Goal: Answer question/provide support: Share knowledge or assist other users

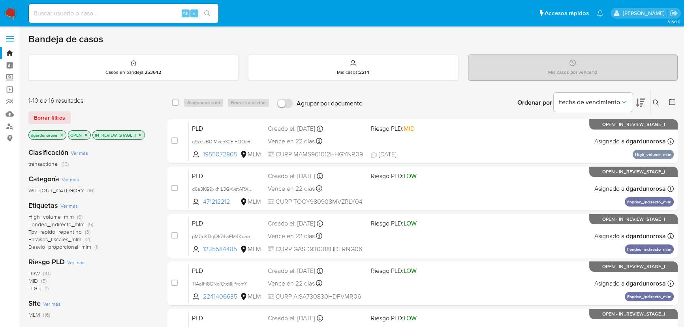
click at [140, 134] on icon "close-filter" at bounding box center [140, 135] width 5 height 5
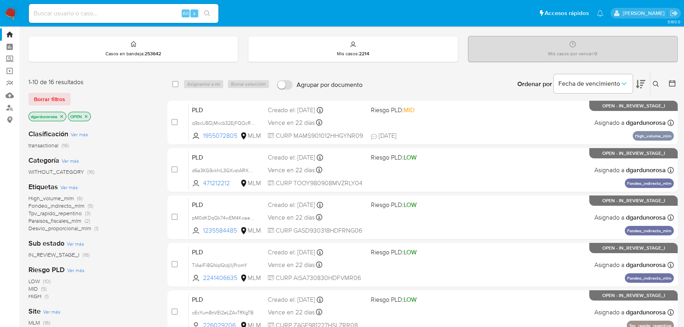
scroll to position [36, 0]
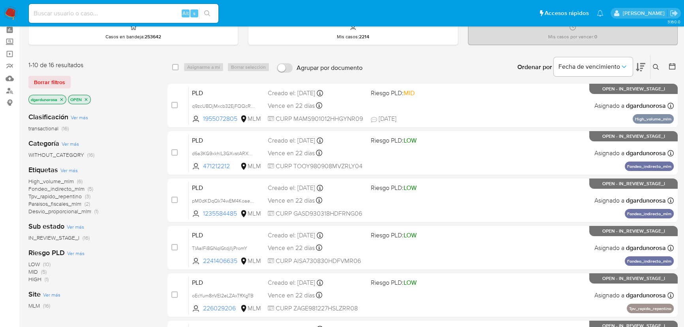
click at [58, 237] on span "IN_REVIEW_STAGE_I" at bounding box center [53, 238] width 51 height 8
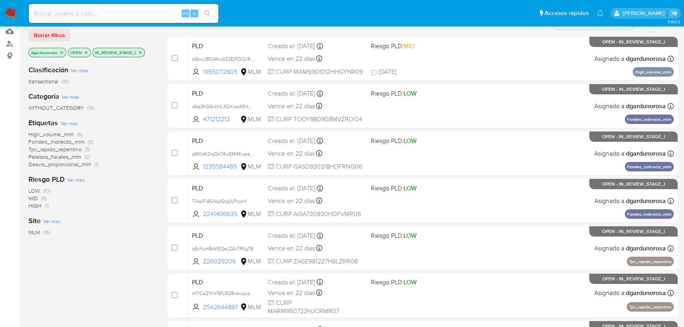
scroll to position [71, 0]
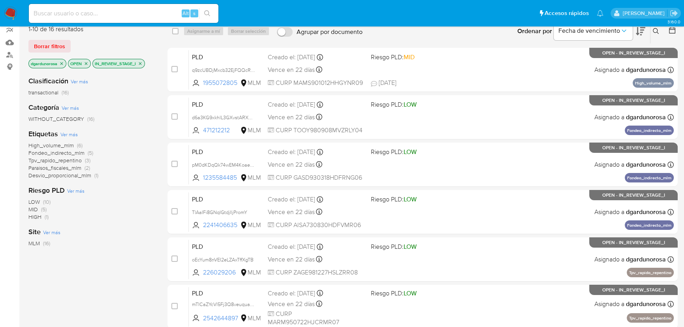
click at [62, 61] on icon "close-filter" at bounding box center [61, 63] width 5 height 5
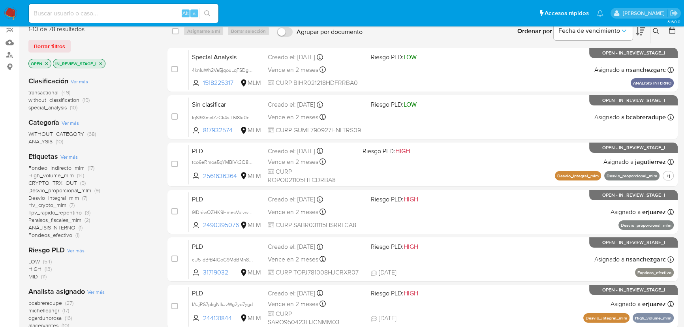
click at [101, 63] on icon "close-filter" at bounding box center [100, 63] width 3 height 3
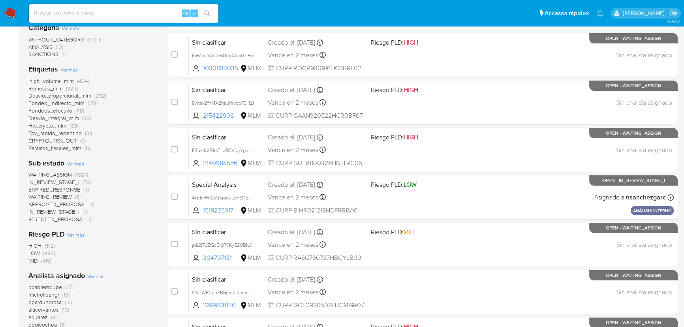
scroll to position [251, 0]
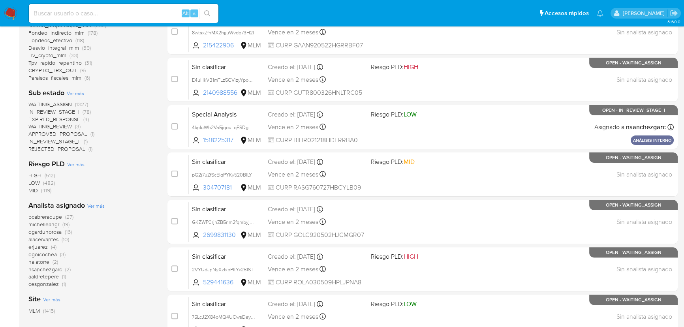
click at [50, 225] on span "michelleangr" at bounding box center [43, 224] width 31 height 8
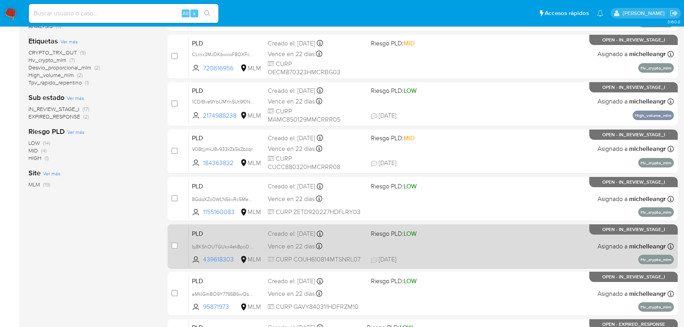
scroll to position [107, 0]
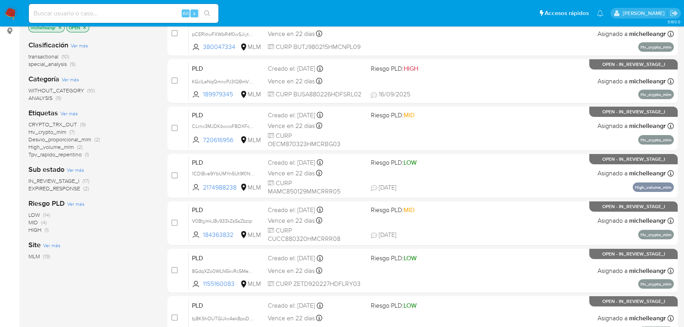
click at [56, 184] on span "EXPIRED_RESPONSE" at bounding box center [54, 188] width 52 height 8
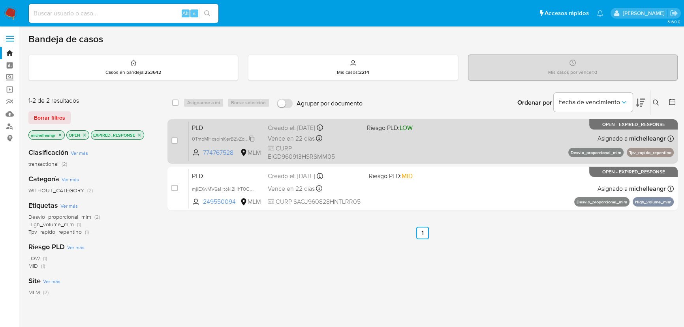
click at [253, 139] on span "0TmbMHcsoinKerBZvZq4jxkX" at bounding box center [224, 138] width 64 height 9
click at [234, 131] on span "PLD" at bounding box center [226, 127] width 69 height 10
click at [169, 138] on div "case-item-checkbox No es posible asignar el caso PLD 0TmbMHcsoinKerBZvZq4jxkX 7…" at bounding box center [422, 141] width 510 height 44
click at [176, 140] on input "checkbox" at bounding box center [174, 140] width 6 height 6
checkbox input "true"
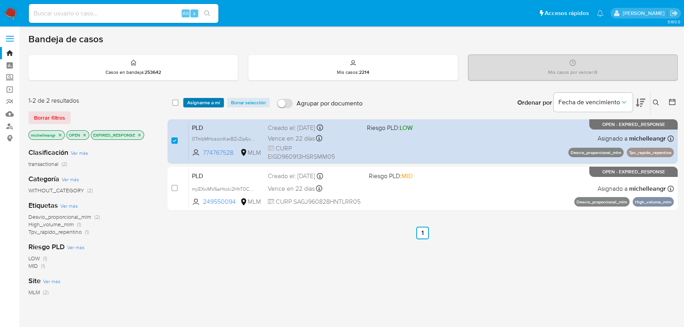
click at [202, 101] on span "Asignarme a mí" at bounding box center [203, 103] width 33 height 8
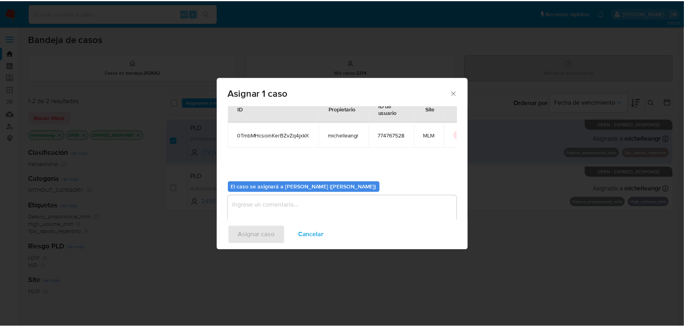
scroll to position [40, 0]
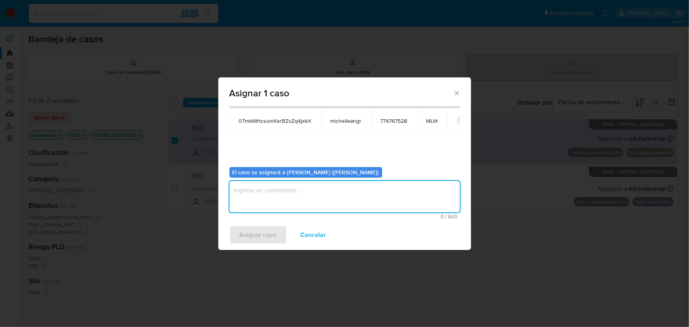
click at [270, 193] on textarea "assign-modal" at bounding box center [344, 197] width 231 height 32
type textarea "mich"
click at [261, 241] on span "Asignar caso" at bounding box center [258, 234] width 37 height 17
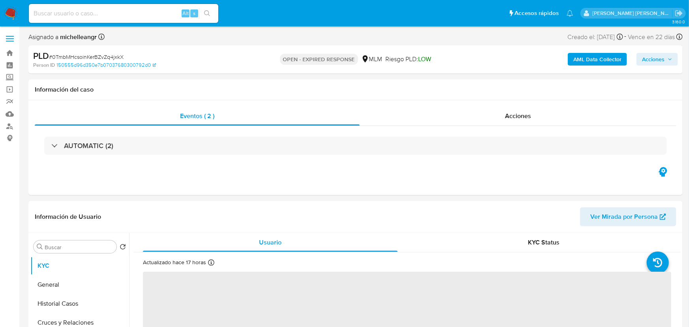
select select "10"
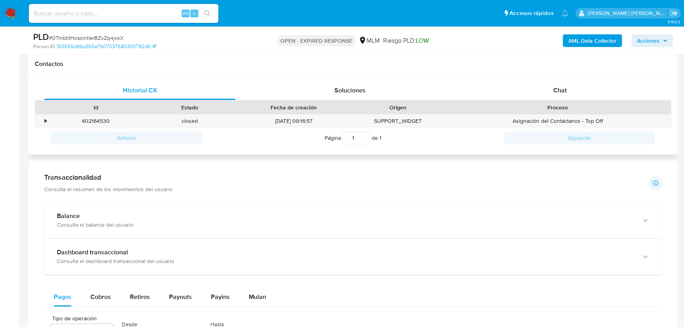
scroll to position [359, 0]
click at [571, 88] on div "Chat" at bounding box center [559, 90] width 191 height 19
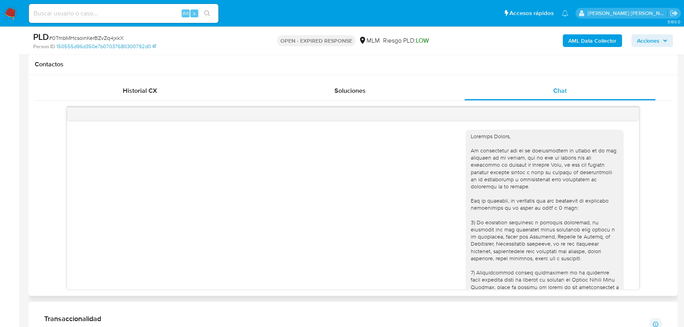
scroll to position [128, 0]
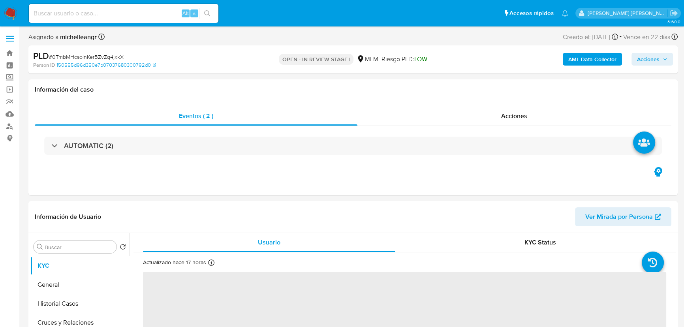
select select "10"
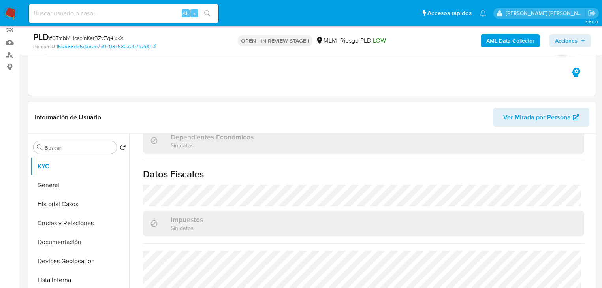
scroll to position [493, 0]
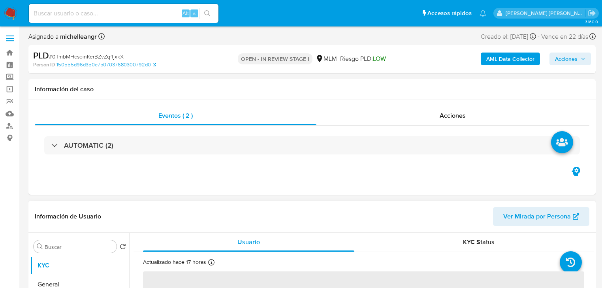
select select "10"
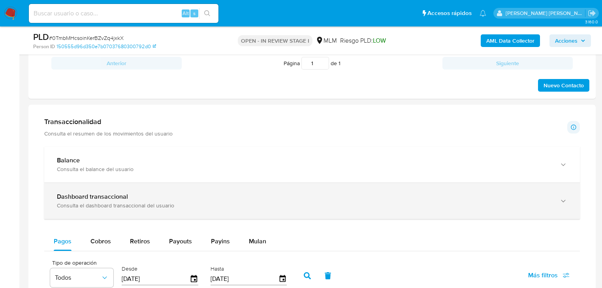
scroll to position [442, 0]
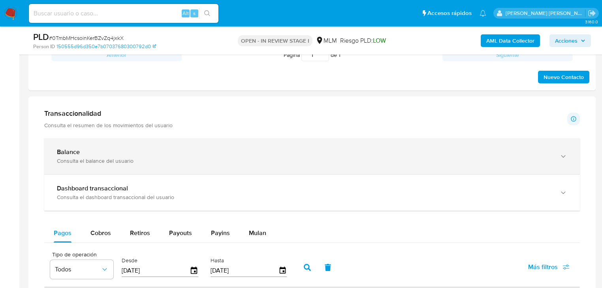
click at [137, 153] on div "Balance" at bounding box center [304, 152] width 494 height 8
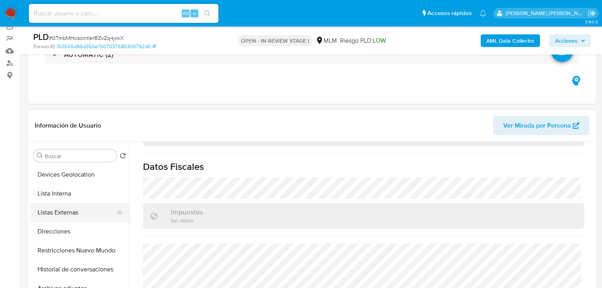
scroll to position [126, 0]
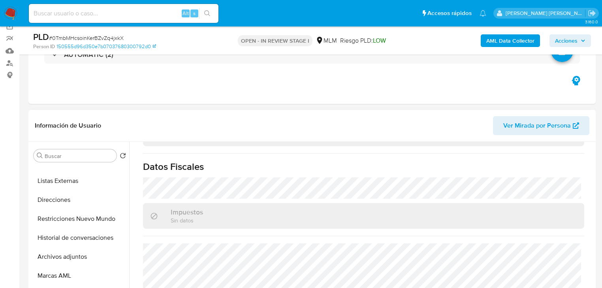
drag, startPoint x: 84, startPoint y: 260, endPoint x: 294, endPoint y: 252, distance: 210.2
click at [84, 260] on button "Archivos adjuntos" at bounding box center [79, 256] width 99 height 19
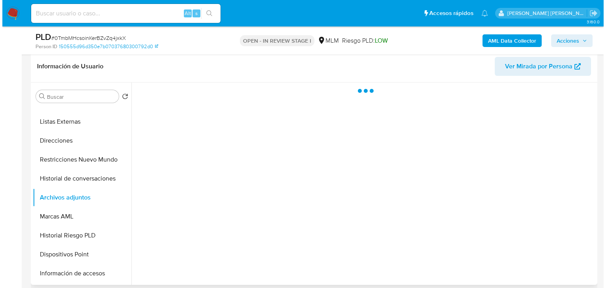
scroll to position [158, 0]
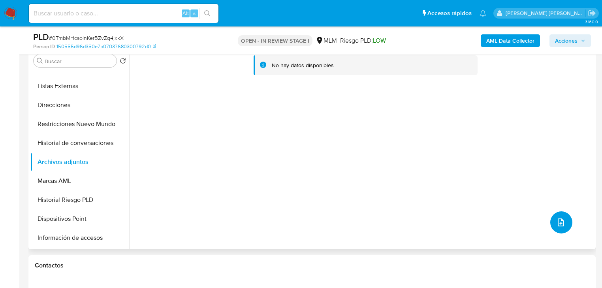
click at [558, 222] on icon "upload-file" at bounding box center [560, 222] width 9 height 9
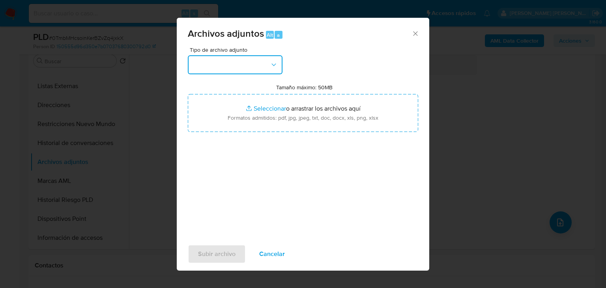
click at [227, 65] on button "button" at bounding box center [235, 64] width 95 height 19
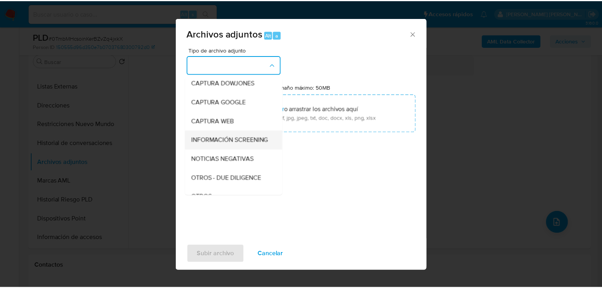
scroll to position [54, 0]
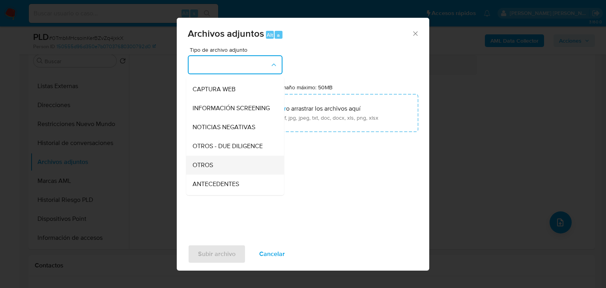
click at [216, 166] on div "OTROS" at bounding box center [233, 165] width 81 height 19
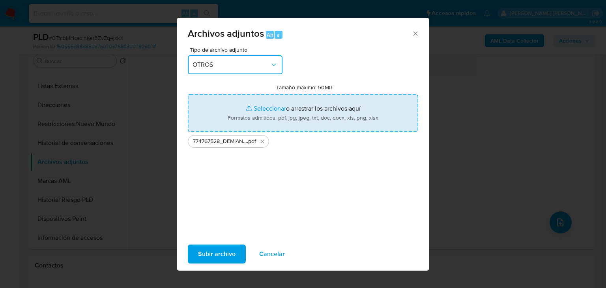
type input "C:\fakepath\774767528_DEMIAN ABELARDO ESPINDOLA GOMEZ_AGO25.xlsx"
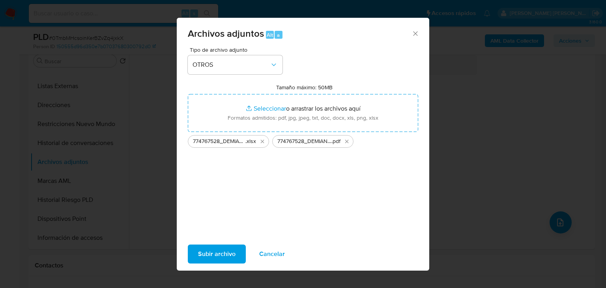
click at [212, 253] on span "Subir archivo" at bounding box center [217, 253] width 38 height 17
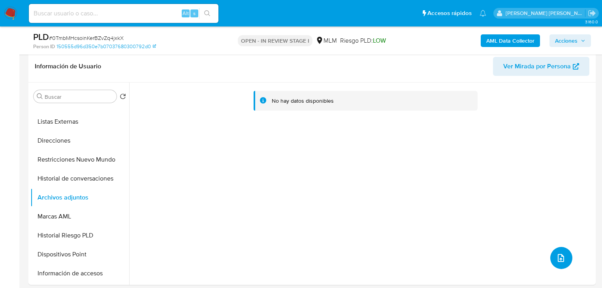
scroll to position [0, 0]
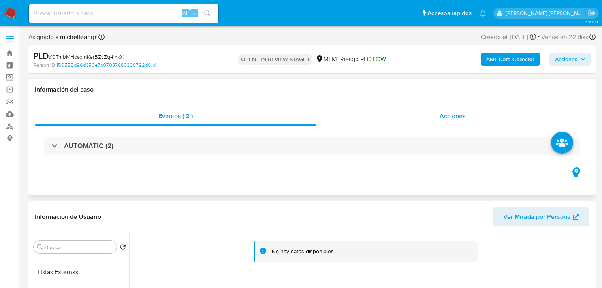
click at [464, 113] on span "Acciones" at bounding box center [452, 115] width 26 height 9
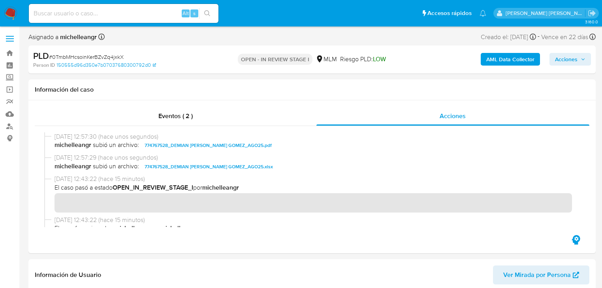
click at [567, 61] on span "Acciones" at bounding box center [566, 59] width 23 height 13
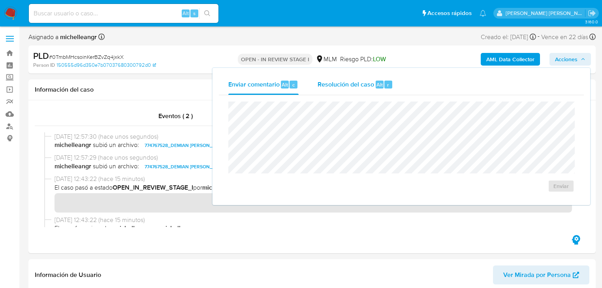
click at [356, 87] on span "Resolución del caso" at bounding box center [345, 84] width 56 height 9
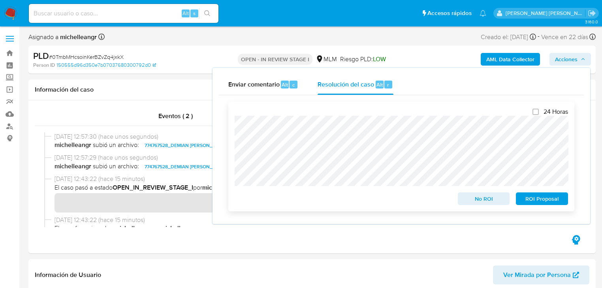
click at [534, 204] on span "ROI Proposal" at bounding box center [541, 198] width 41 height 11
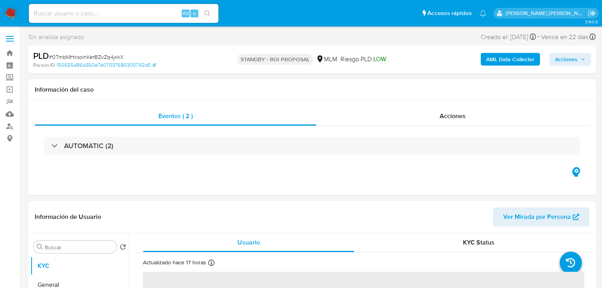
select select "10"
click at [11, 13] on img at bounding box center [10, 13] width 13 height 13
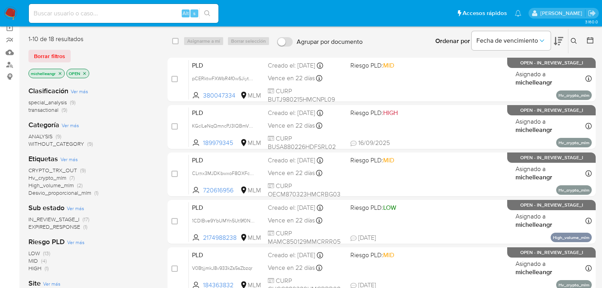
scroll to position [63, 0]
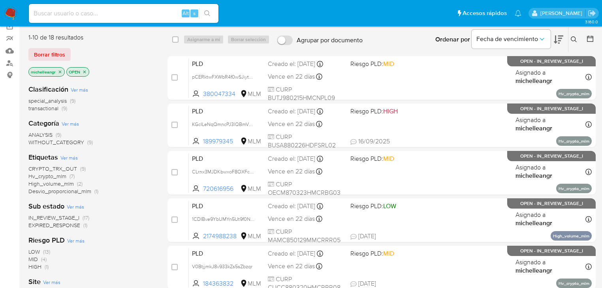
drag, startPoint x: 77, startPoint y: 216, endPoint x: 161, endPoint y: 197, distance: 86.0
click at [77, 216] on span "IN_REVIEW_STAGE_I" at bounding box center [53, 218] width 51 height 8
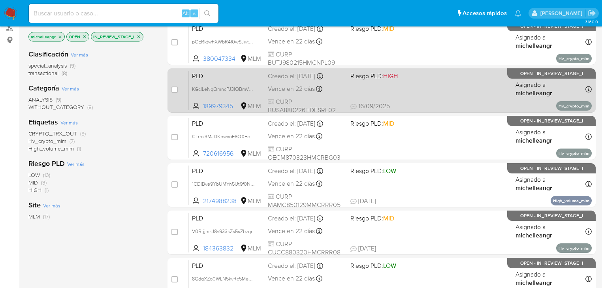
scroll to position [158, 0]
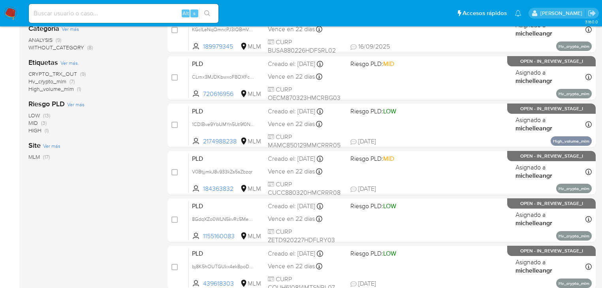
click at [45, 90] on span "High_volume_mlm" at bounding box center [50, 89] width 45 height 8
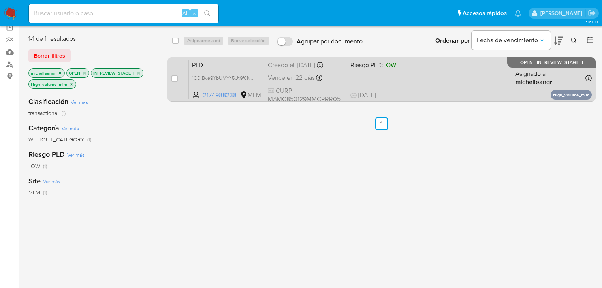
scroll to position [32, 0]
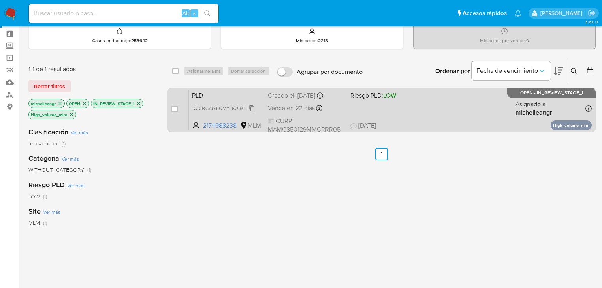
drag, startPoint x: 253, startPoint y: 106, endPoint x: 243, endPoint y: 109, distance: 10.0
click at [253, 106] on span "1CDIBve9YbUMYn5Ut9f0NlAF" at bounding box center [225, 107] width 66 height 9
click at [219, 99] on span "PLD" at bounding box center [226, 95] width 69 height 10
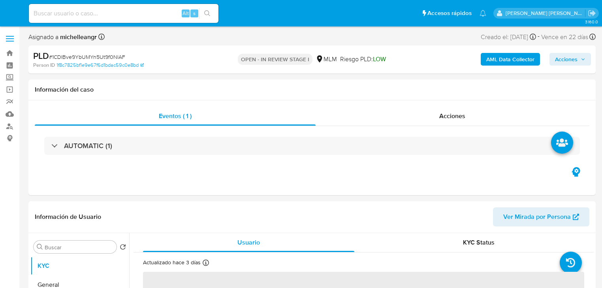
select select "10"
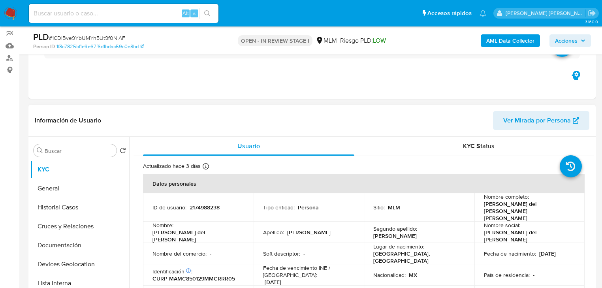
scroll to position [95, 0]
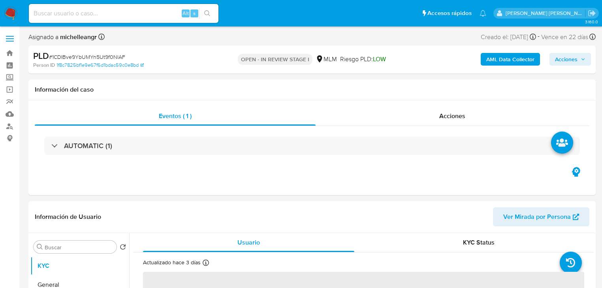
select select "10"
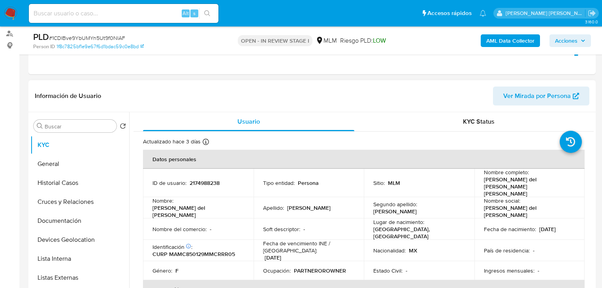
scroll to position [158, 0]
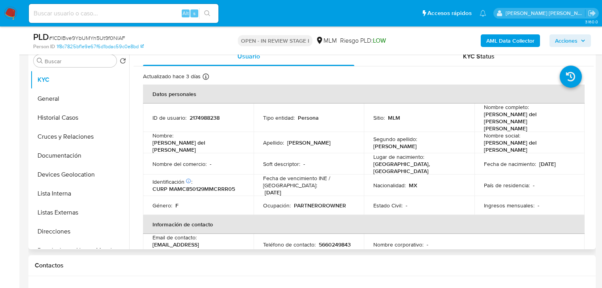
click at [332, 159] on td "Soft descriptor : -" at bounding box center [308, 163] width 111 height 21
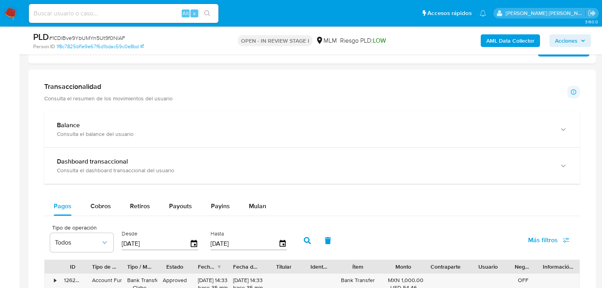
scroll to position [505, 0]
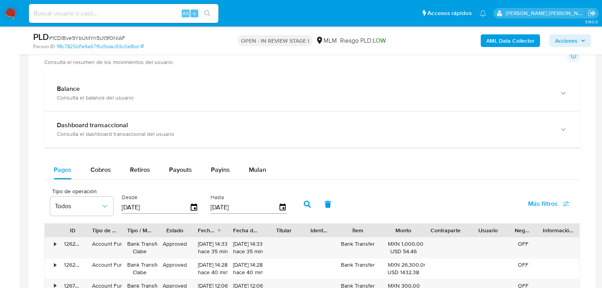
drag, startPoint x: 119, startPoint y: 89, endPoint x: 213, endPoint y: 115, distance: 97.9
click at [120, 89] on div "Balance" at bounding box center [304, 89] width 494 height 8
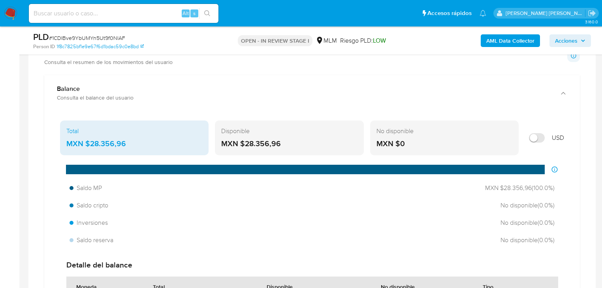
scroll to position [537, 0]
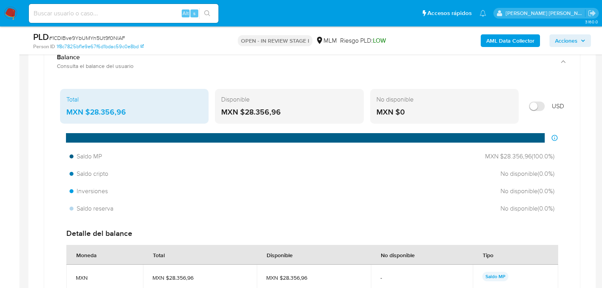
click at [11, 128] on aside "Bandeja Tablero Screening Búsqueda en Listas Watchlist Herramientas Operaciones…" at bounding box center [9, 292] width 19 height 1659
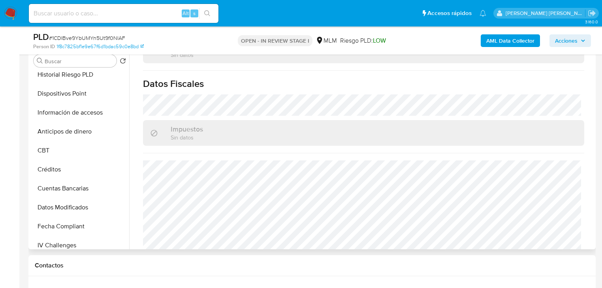
scroll to position [175, 0]
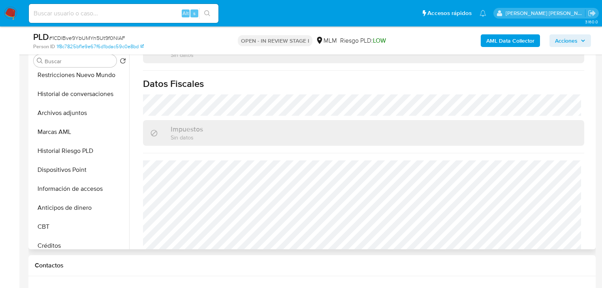
drag, startPoint x: 76, startPoint y: 113, endPoint x: 307, endPoint y: 119, distance: 231.4
click at [76, 113] on button "Archivos adjuntos" at bounding box center [79, 112] width 99 height 19
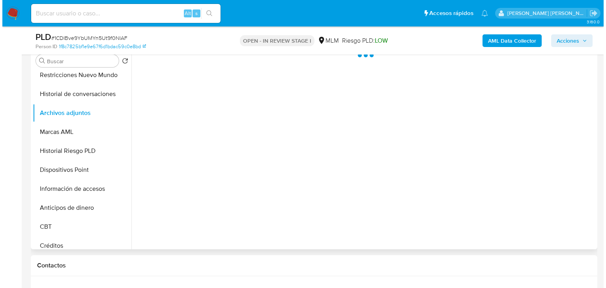
scroll to position [0, 0]
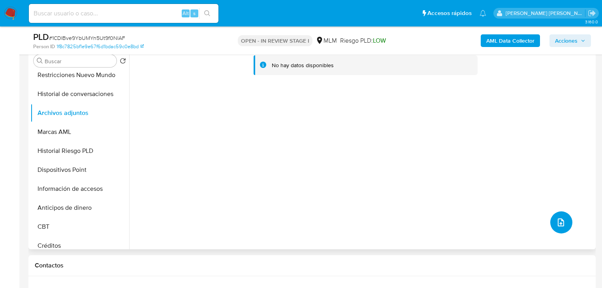
click at [553, 215] on button "upload-file" at bounding box center [561, 222] width 22 height 22
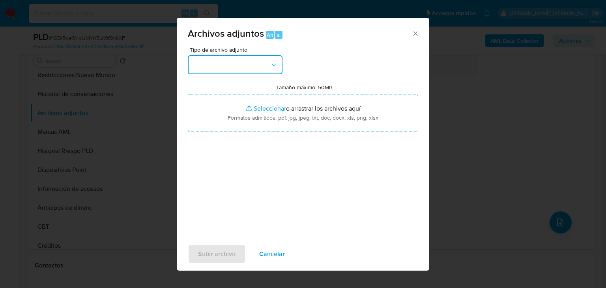
click at [252, 70] on button "button" at bounding box center [235, 64] width 95 height 19
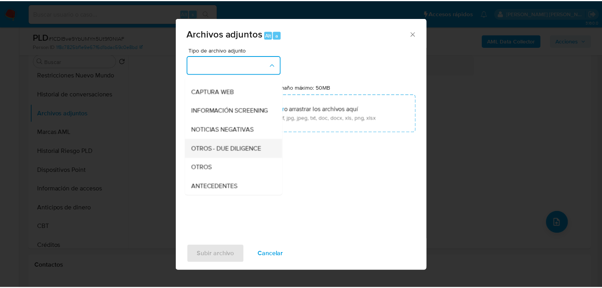
scroll to position [85, 0]
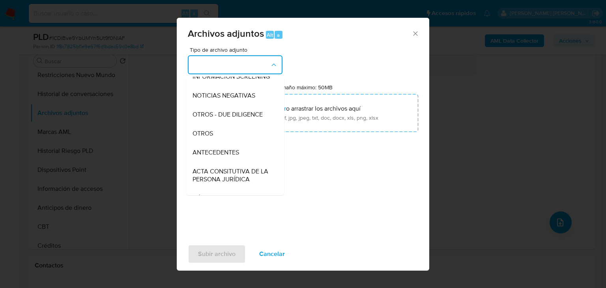
click at [211, 137] on span "OTROS" at bounding box center [203, 133] width 21 height 8
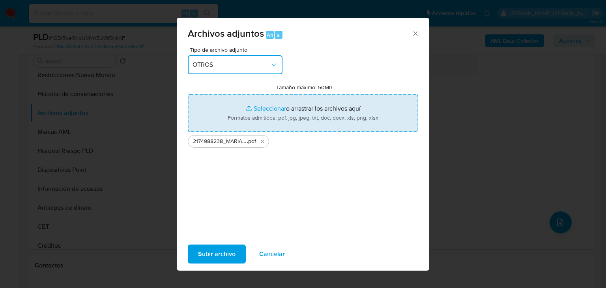
type input "C:\fakepath\2174988238_MARIA DEL CARMEN MARTINEZ MARQUEZ_AGO25.xlsx"
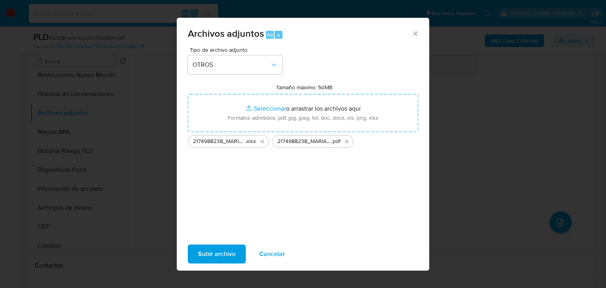
click at [208, 253] on span "Subir archivo" at bounding box center [217, 253] width 38 height 17
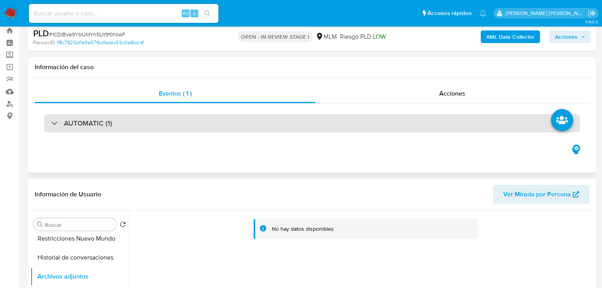
scroll to position [0, 0]
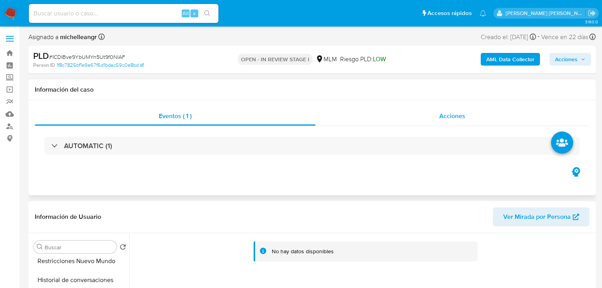
click at [461, 122] on div "Acciones" at bounding box center [452, 116] width 274 height 19
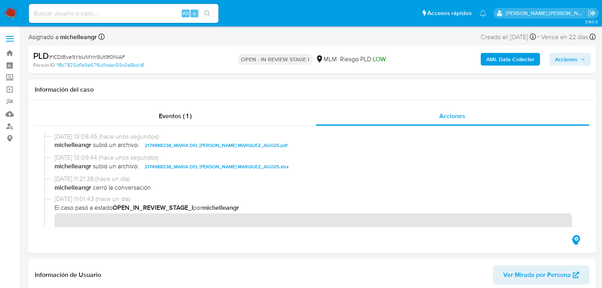
click at [565, 58] on span "Acciones" at bounding box center [566, 59] width 23 height 13
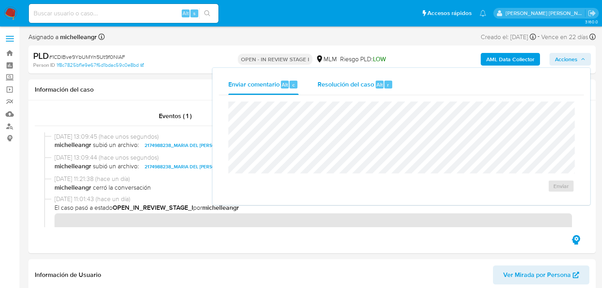
click at [336, 92] on div "Resolución del caso Alt r" at bounding box center [354, 84] width 75 height 21
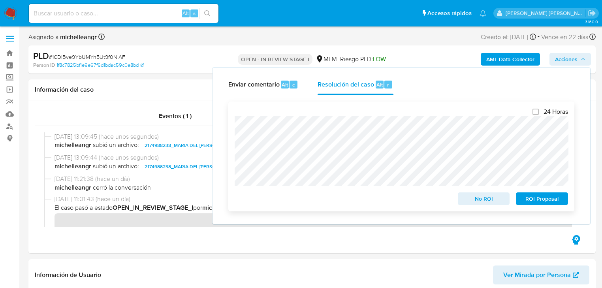
click at [536, 201] on span "ROI Proposal" at bounding box center [541, 198] width 41 height 11
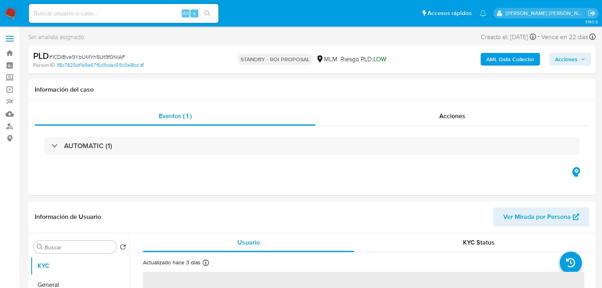
select select "10"
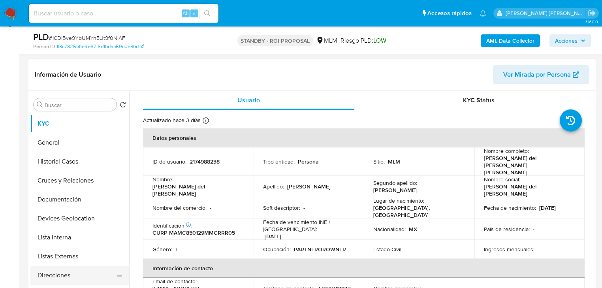
scroll to position [158, 0]
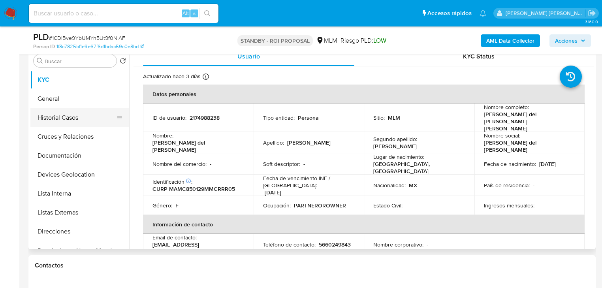
click at [69, 125] on button "Historial Casos" at bounding box center [76, 117] width 92 height 19
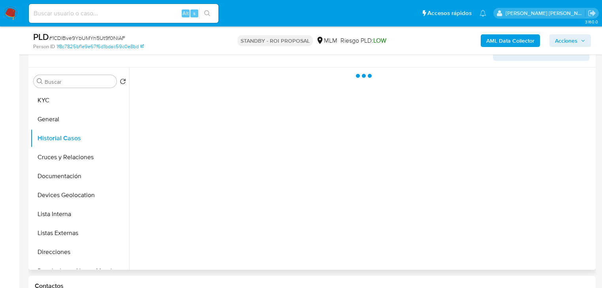
scroll to position [126, 0]
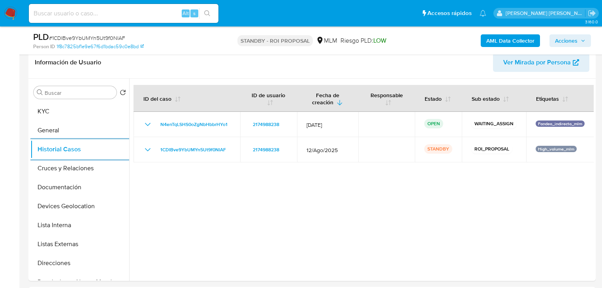
drag, startPoint x: 14, startPoint y: 12, endPoint x: 26, endPoint y: 1, distance: 16.8
click at [14, 12] on img at bounding box center [10, 13] width 13 height 13
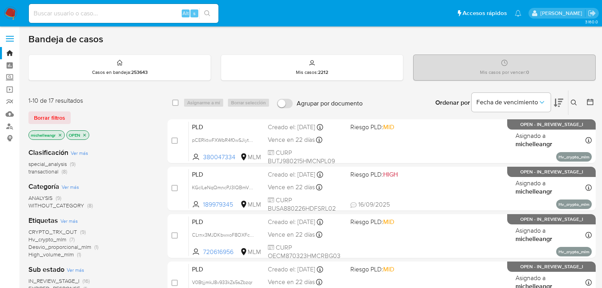
scroll to position [63, 0]
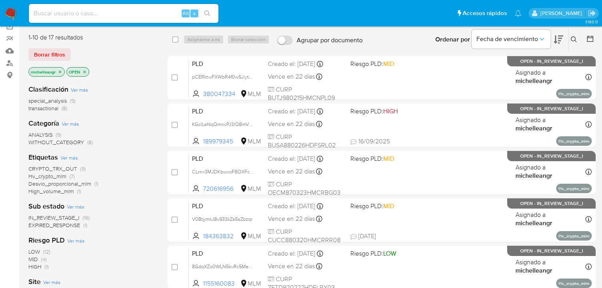
click at [77, 226] on span "EXPIRED_RESPONSE" at bounding box center [54, 225] width 52 height 8
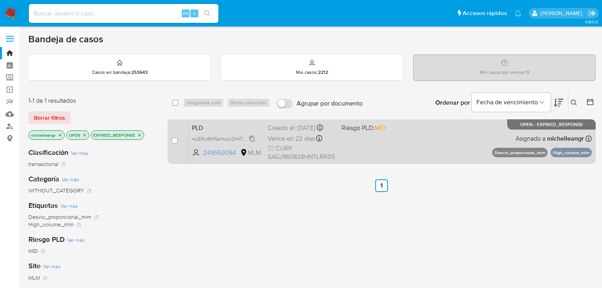
click at [251, 143] on span "mjiEXwMV6aHtoki2HhT0CWs1" at bounding box center [225, 138] width 66 height 9
click at [221, 124] on div "PLD mjiEXwMV6aHtoki2HhT0CWs1 Copiado Copiado 249550094 MLM Riesgo PLD: MID Crea…" at bounding box center [390, 141] width 403 height 40
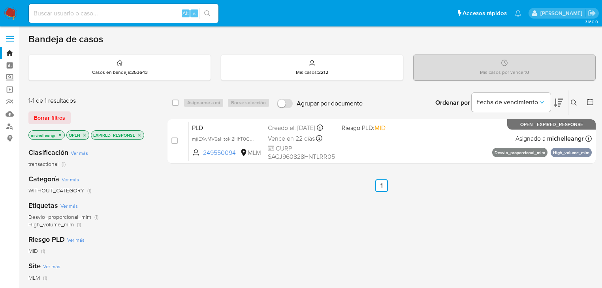
click at [8, 11] on img at bounding box center [10, 13] width 13 height 13
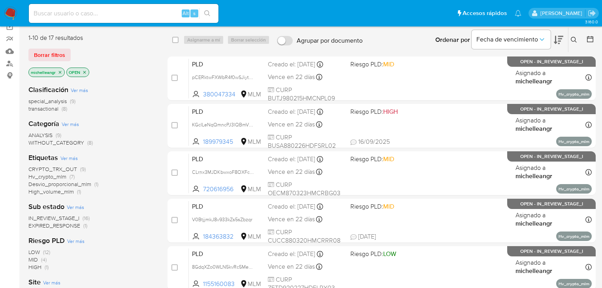
scroll to position [63, 0]
click at [71, 222] on span "EXPIRED_RESPONSE" at bounding box center [54, 225] width 52 height 8
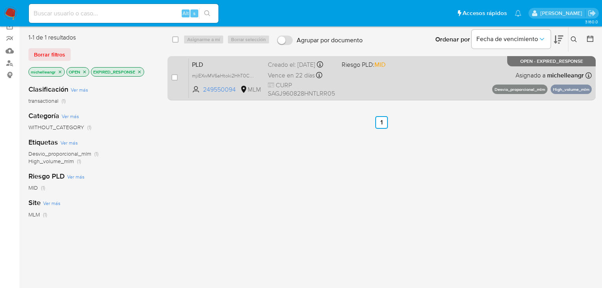
click at [213, 58] on div "PLD mjiEXwMV6aHtoki2HhT0CWs1 249550094 MLM Riesgo PLD: MID Creado el: 12/08/202…" at bounding box center [390, 78] width 403 height 40
click at [251, 79] on span "mjiEXwMV6aHtoki2HhT0CWs1" at bounding box center [225, 75] width 66 height 9
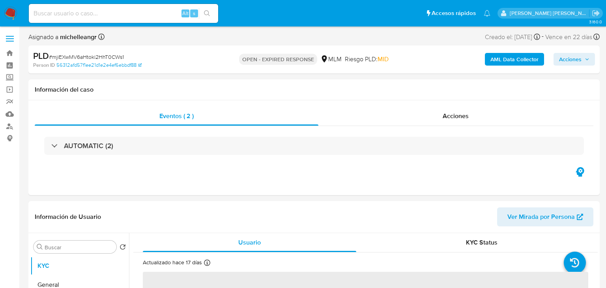
select select "10"
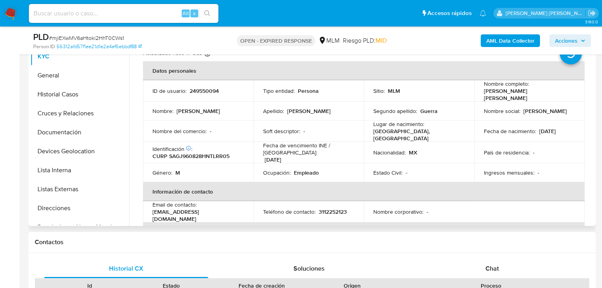
scroll to position [189, 0]
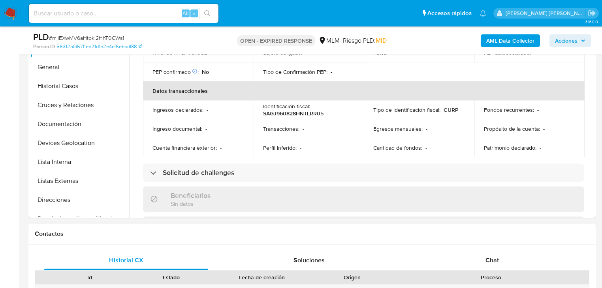
drag, startPoint x: 504, startPoint y: 261, endPoint x: 484, endPoint y: 235, distance: 33.0
click at [501, 259] on div "Chat" at bounding box center [492, 260] width 164 height 19
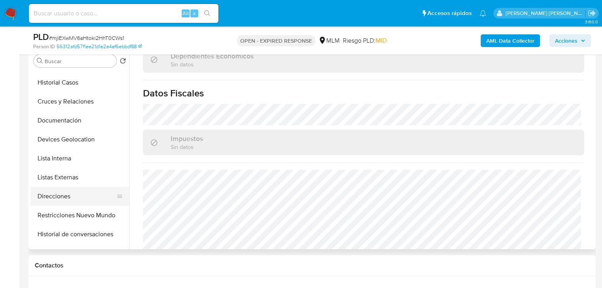
scroll to position [63, 0]
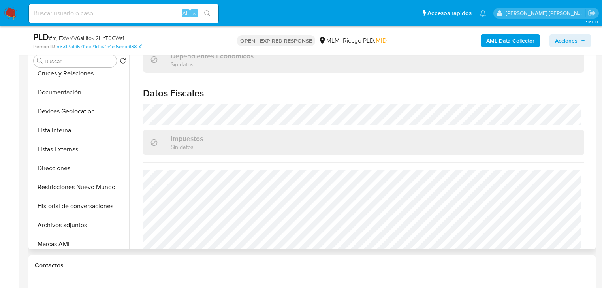
drag, startPoint x: 84, startPoint y: 184, endPoint x: 136, endPoint y: 189, distance: 52.8
click at [84, 183] on button "Restricciones Nuevo Mundo" at bounding box center [79, 187] width 99 height 19
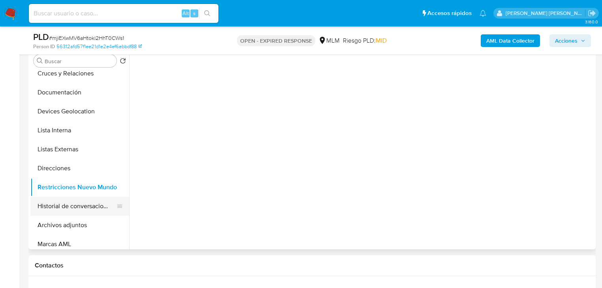
click at [92, 209] on button "Historial de conversaciones" at bounding box center [76, 206] width 92 height 19
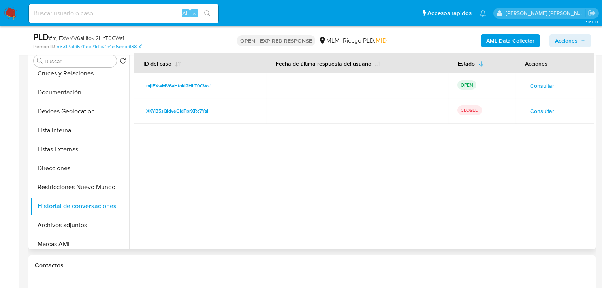
click at [538, 107] on span "Consultar" at bounding box center [542, 110] width 24 height 11
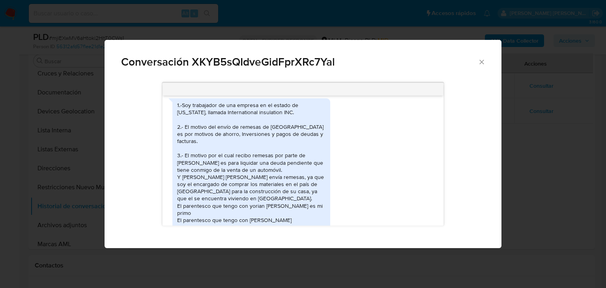
scroll to position [217, 0]
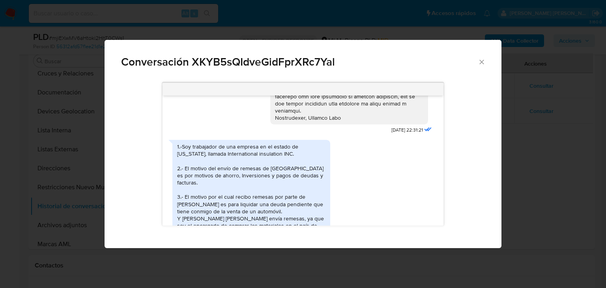
click at [486, 62] on div "Conversación XKYB5sQIdveGidFprXRc7Yal" at bounding box center [303, 59] width 397 height 38
click at [484, 60] on icon "Cerrar" at bounding box center [482, 62] width 8 height 8
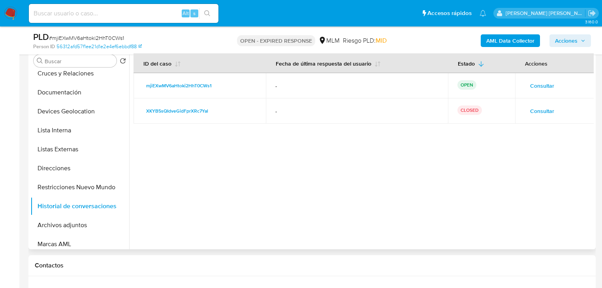
click at [534, 84] on span "Consultar" at bounding box center [542, 85] width 24 height 11
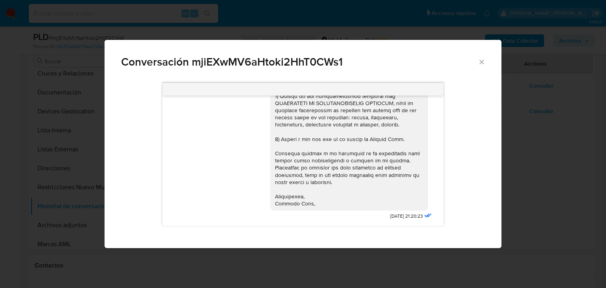
scroll to position [102, 0]
drag, startPoint x: 478, startPoint y: 64, endPoint x: 486, endPoint y: 68, distance: 8.9
click at [481, 62] on icon "Cerrar" at bounding box center [482, 62] width 8 height 8
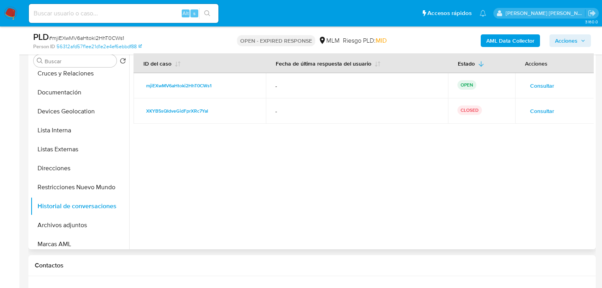
click at [542, 110] on span "Consultar" at bounding box center [542, 110] width 24 height 11
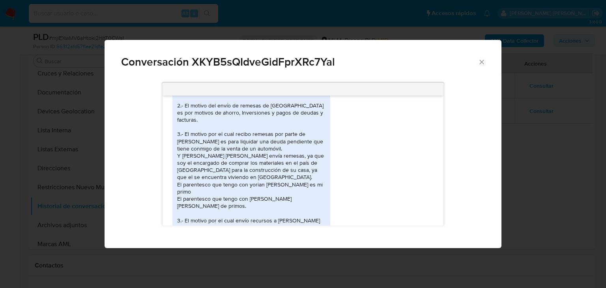
scroll to position [280, 0]
drag, startPoint x: 219, startPoint y: 176, endPoint x: 315, endPoint y: 186, distance: 96.0
click at [315, 186] on div "1.-Soy trabajador de una empresa en el estado de Washington, llamada Internatio…" at bounding box center [251, 173] width 148 height 187
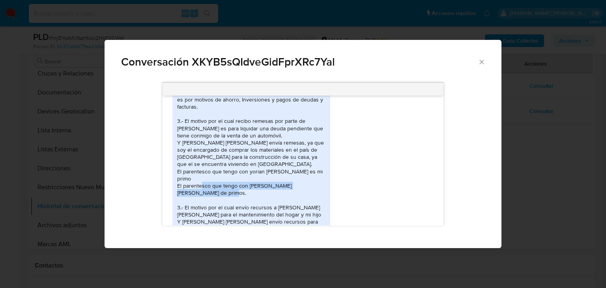
scroll to position [311, 0]
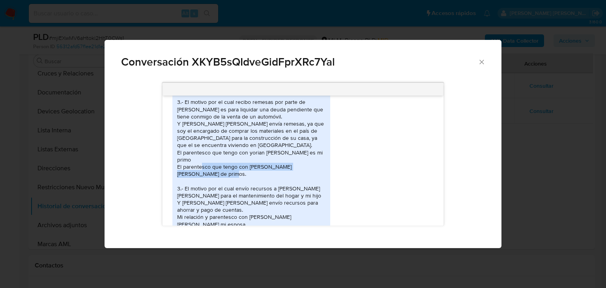
click at [482, 62] on icon "Cerrar" at bounding box center [482, 62] width 4 height 4
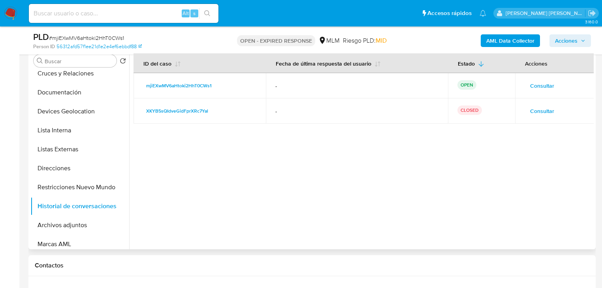
click at [532, 87] on span "Consultar" at bounding box center [542, 85] width 24 height 11
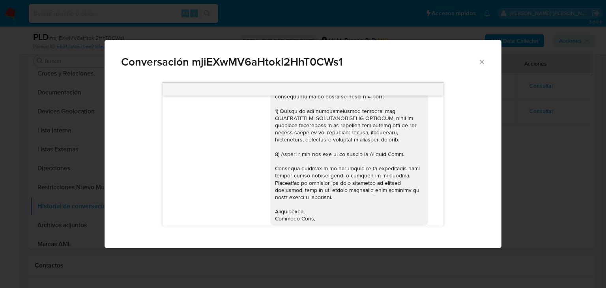
scroll to position [102, 0]
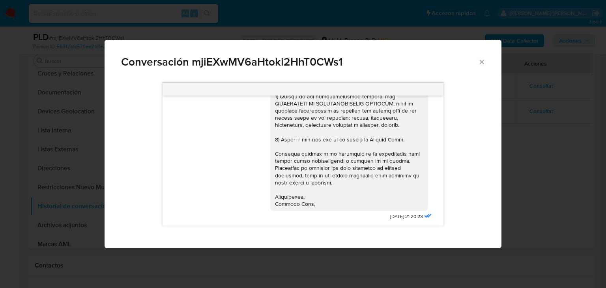
click at [483, 62] on icon "Cerrar" at bounding box center [482, 62] width 8 height 8
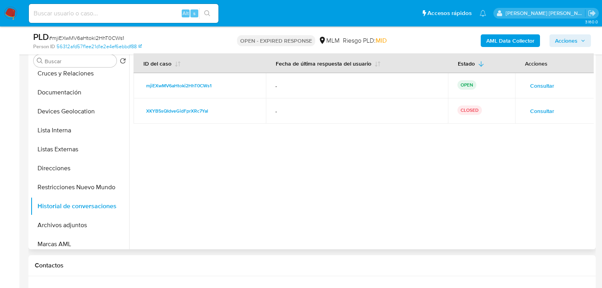
click at [539, 109] on span "Consultar" at bounding box center [542, 110] width 24 height 11
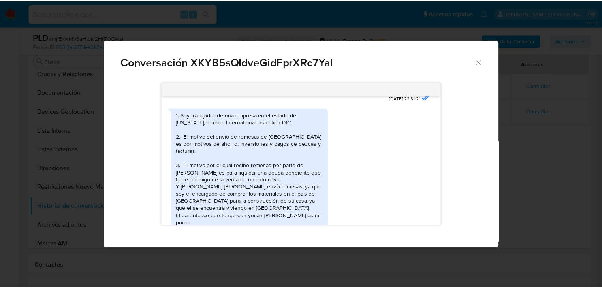
scroll to position [375, 0]
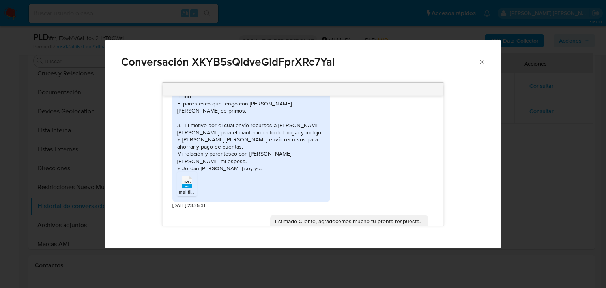
click at [180, 173] on div "JPG JPG" at bounding box center [187, 180] width 17 height 15
click at [479, 63] on icon "Cerrar" at bounding box center [482, 62] width 8 height 8
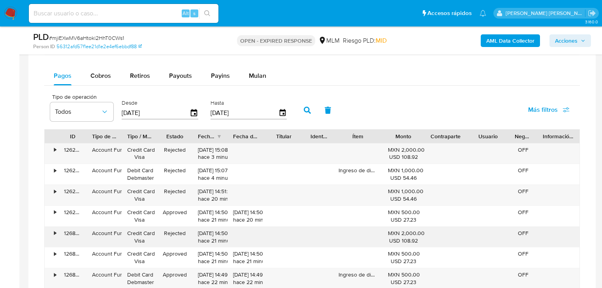
scroll to position [695, 0]
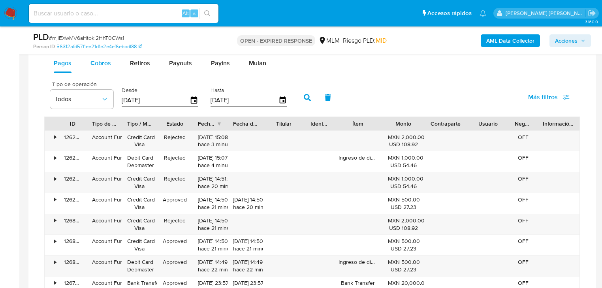
click at [107, 66] on span "Cobros" at bounding box center [100, 62] width 21 height 9
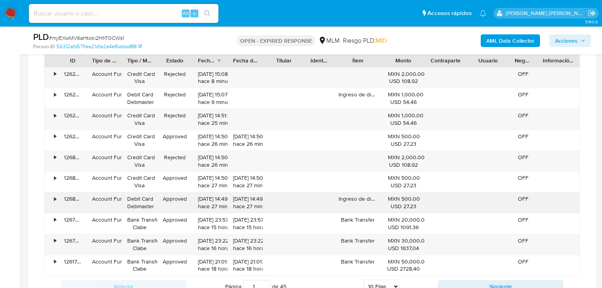
scroll to position [789, 0]
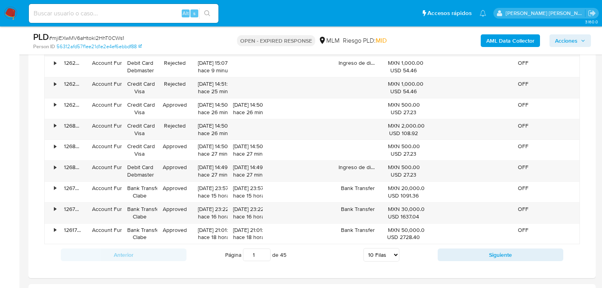
click at [376, 256] on select "5 Filas 10 Filas 20 Filas 25 Filas 50 Filas 100 Filas" at bounding box center [381, 254] width 36 height 13
select select "100"
click at [363, 248] on select "5 Filas 10 Filas 20 Filas 25 Filas 50 Filas 100 Filas" at bounding box center [381, 254] width 36 height 13
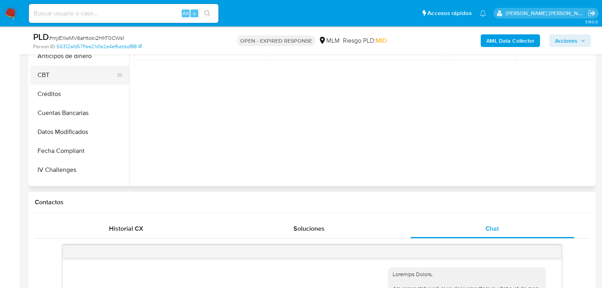
scroll to position [207, 0]
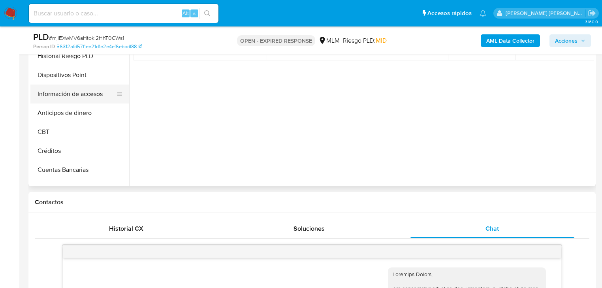
click at [90, 97] on button "Información de accesos" at bounding box center [76, 93] width 92 height 19
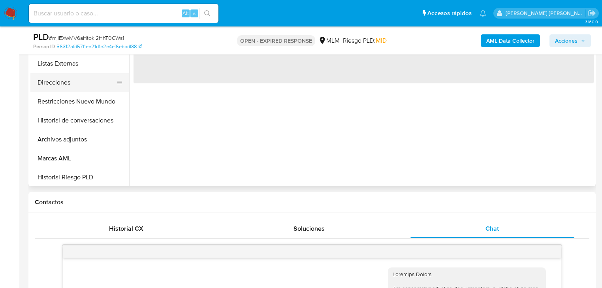
scroll to position [81, 0]
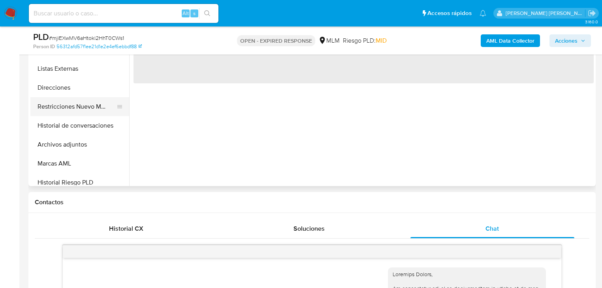
drag, startPoint x: 93, startPoint y: 105, endPoint x: 152, endPoint y: 123, distance: 62.0
click at [94, 105] on button "Restricciones Nuevo Mundo" at bounding box center [79, 106] width 99 height 19
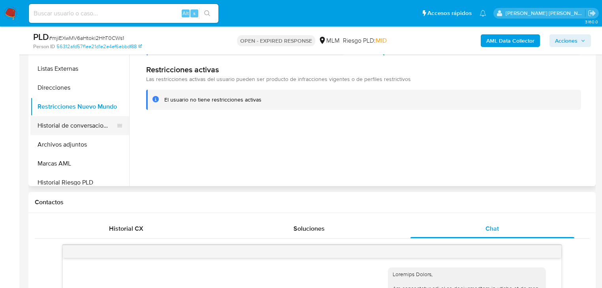
click at [92, 127] on button "Historial de conversaciones" at bounding box center [76, 125] width 92 height 19
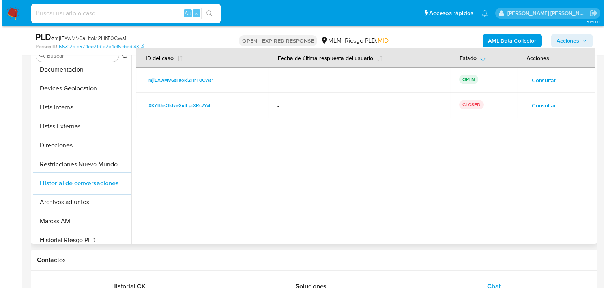
scroll to position [158, 0]
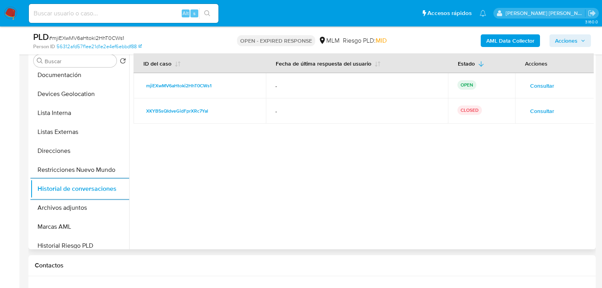
click at [524, 107] on button "Consultar" at bounding box center [541, 111] width 35 height 13
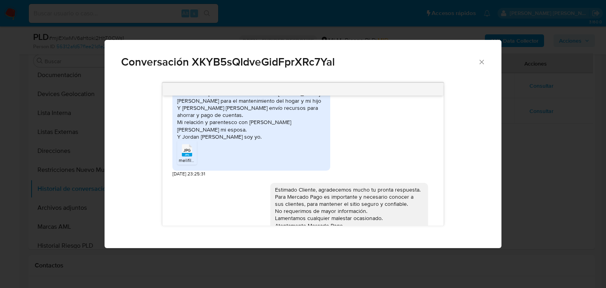
scroll to position [375, 0]
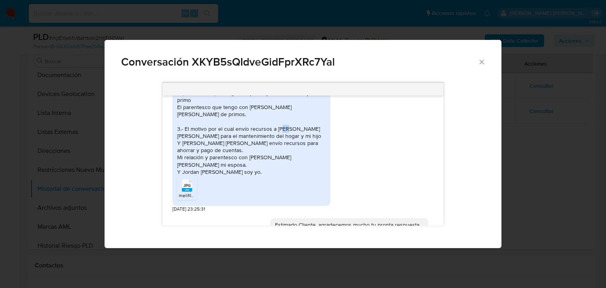
drag, startPoint x: 289, startPoint y: 100, endPoint x: 296, endPoint y: 106, distance: 9.2
click at [294, 105] on div "1.-Soy trabajador de una empresa en el estado de Washington, llamada Internatio…" at bounding box center [251, 82] width 148 height 187
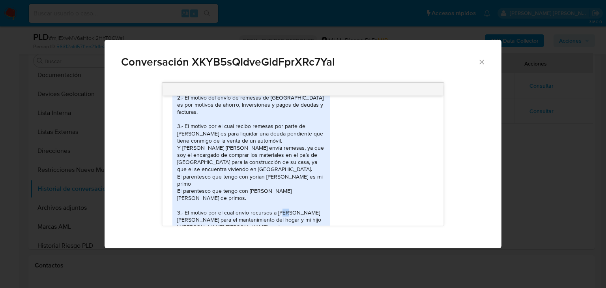
scroll to position [276, 0]
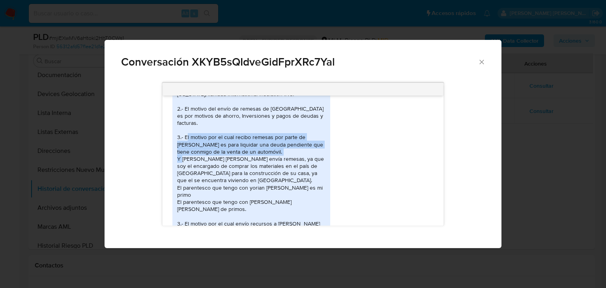
drag, startPoint x: 194, startPoint y: 122, endPoint x: 327, endPoint y: 136, distance: 133.4
click at [327, 136] on div "1.-Soy trabajador de una empresa en el estado de Washington, llamada Internatio…" at bounding box center [252, 190] width 158 height 220
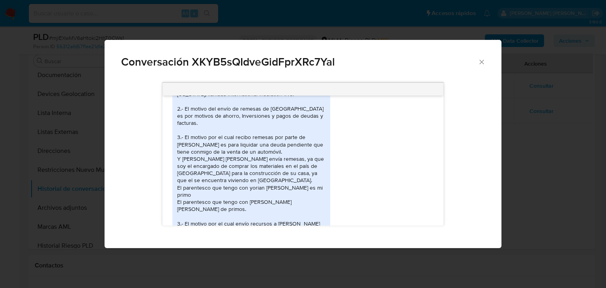
click at [223, 142] on div "1.-Soy trabajador de una empresa en el estado de Washington, llamada Internatio…" at bounding box center [251, 176] width 148 height 187
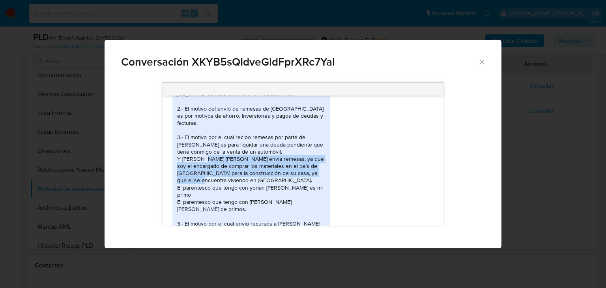
drag, startPoint x: 196, startPoint y: 143, endPoint x: 308, endPoint y: 157, distance: 113.0
click at [308, 157] on div "1.-Soy trabajador de una empresa en el estado de Washington, llamada Internatio…" at bounding box center [251, 176] width 148 height 187
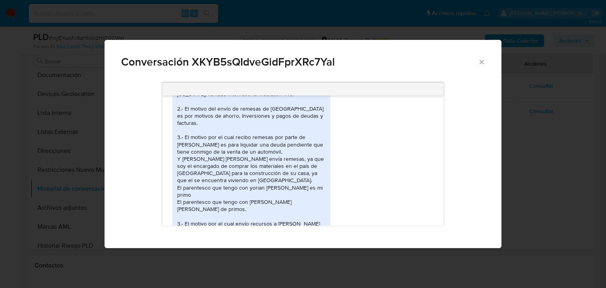
drag, startPoint x: 240, startPoint y: 163, endPoint x: 256, endPoint y: 150, distance: 20.4
click at [240, 163] on div "1.-Soy trabajador de una empresa en el estado de Washington, llamada Internatio…" at bounding box center [251, 176] width 148 height 187
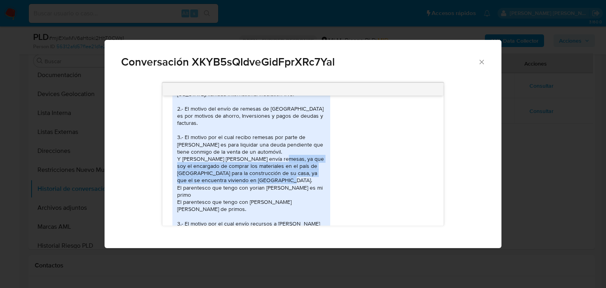
drag, startPoint x: 268, startPoint y: 143, endPoint x: 312, endPoint y: 164, distance: 48.7
click at [312, 164] on div "1.-Soy trabajador de una empresa en el estado de Washington, llamada Internatio…" at bounding box center [251, 176] width 148 height 187
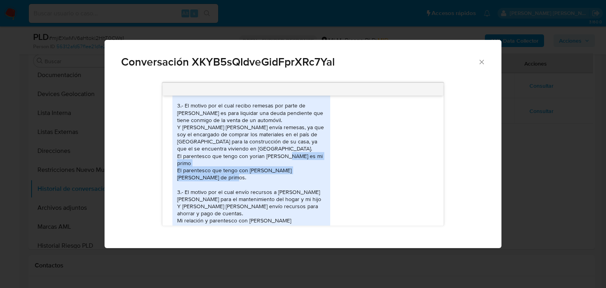
drag, startPoint x: 300, startPoint y: 143, endPoint x: 310, endPoint y: 154, distance: 15.4
click at [309, 154] on div "1.-Soy trabajador de una empresa en el estado de Washington, llamada Internatio…" at bounding box center [251, 145] width 148 height 187
click at [480, 62] on icon "Cerrar" at bounding box center [482, 62] width 8 height 8
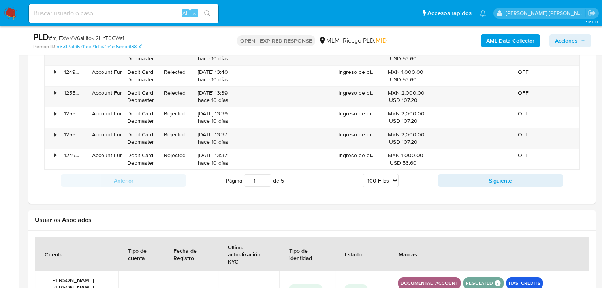
scroll to position [2747, 0]
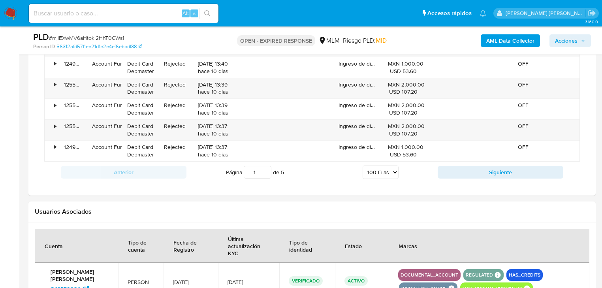
click at [482, 167] on button "Siguiente" at bounding box center [500, 172] width 126 height 13
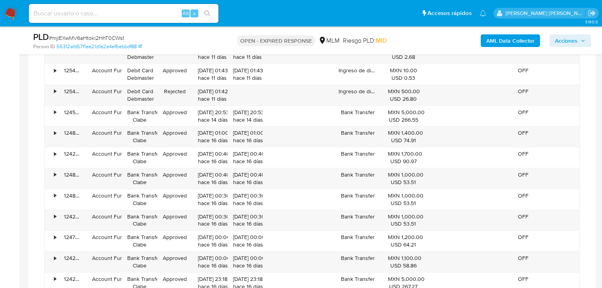
scroll to position [1320, 0]
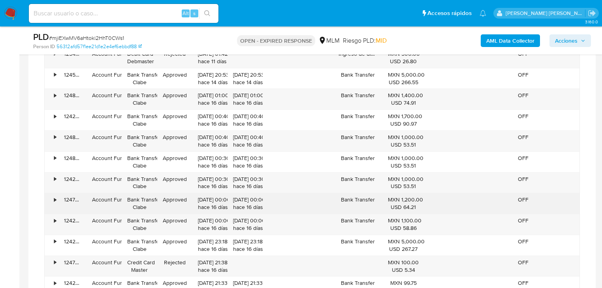
drag, startPoint x: 216, startPoint y: 199, endPoint x: 225, endPoint y: 199, distance: 9.1
click at [222, 199] on div "04/09/2025 00:00:48 hace 16 días" at bounding box center [210, 203] width 24 height 15
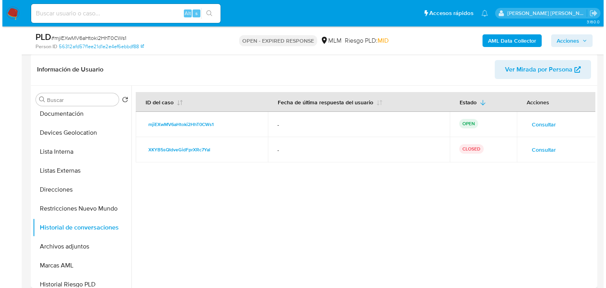
scroll to position [56, 0]
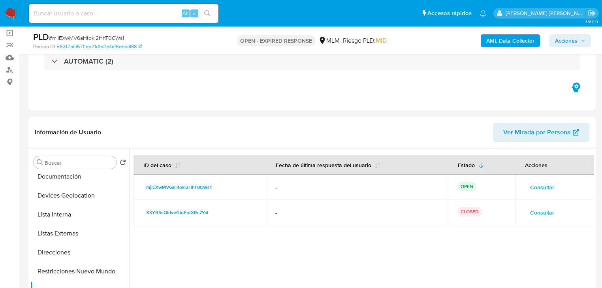
click at [175, 197] on td "mjiEXwMV6aHtoki2HhT0CWs1" at bounding box center [199, 186] width 132 height 25
click at [538, 208] on span "Consultar" at bounding box center [542, 212] width 24 height 11
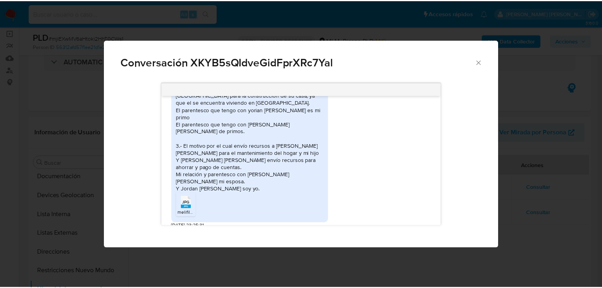
scroll to position [343, 0]
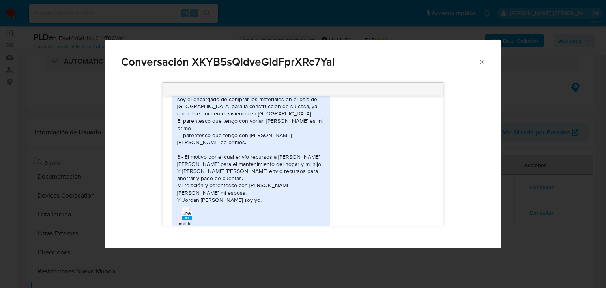
click at [484, 62] on icon "Cerrar" at bounding box center [482, 62] width 8 height 8
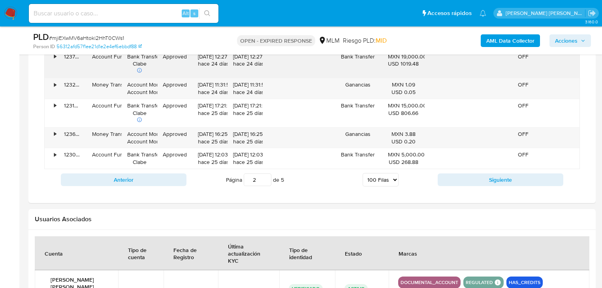
scroll to position [2804, 0]
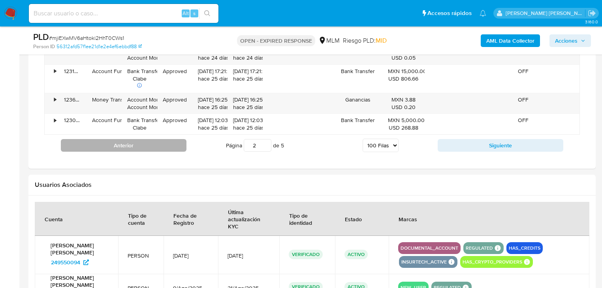
click at [171, 141] on button "Anterior" at bounding box center [124, 145] width 126 height 13
type input "1"
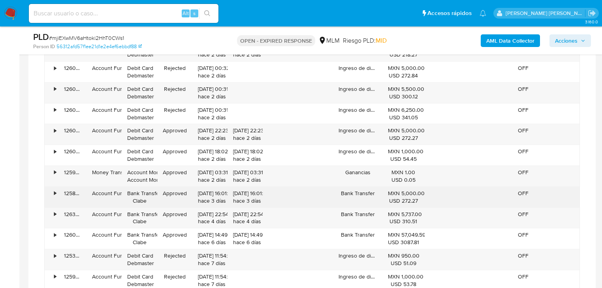
scroll to position [1591, 0]
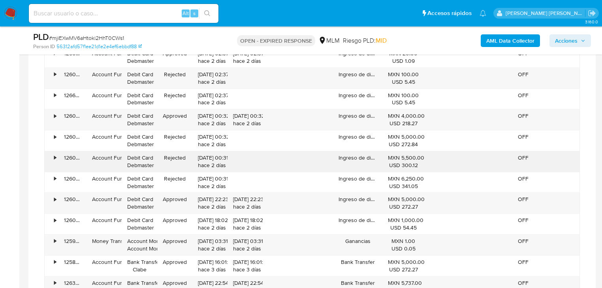
drag, startPoint x: 217, startPoint y: 184, endPoint x: 210, endPoint y: 163, distance: 22.3
click at [217, 184] on div "18/09/2025 00:31:37 hace 2 días" at bounding box center [210, 182] width 24 height 15
click at [210, 161] on div "18/09/2025 00:31:54 hace 2 días" at bounding box center [210, 161] width 24 height 15
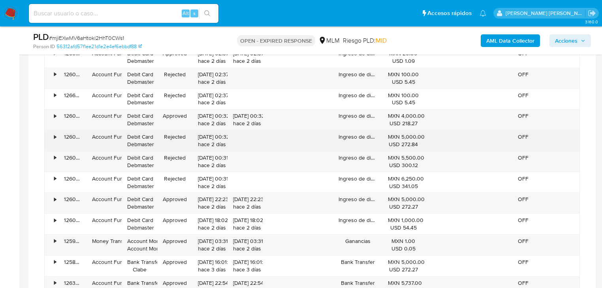
click at [211, 141] on div "18/09/2025 00:32:16 hace 2 días" at bounding box center [210, 140] width 24 height 15
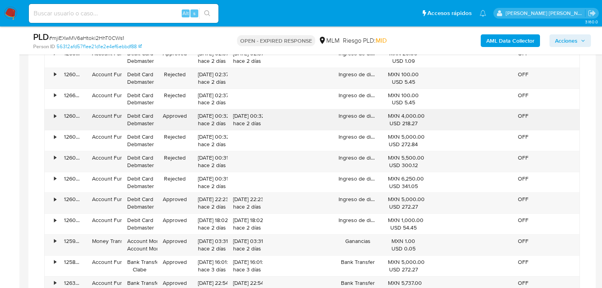
click at [212, 116] on div "18/09/2025 00:32:34 hace 2 días" at bounding box center [210, 119] width 24 height 15
drag, startPoint x: 208, startPoint y: 90, endPoint x: 208, endPoint y: 84, distance: 6.0
click at [208, 92] on div "18/09/2025 02:37:11 hace 2 días" at bounding box center [210, 99] width 24 height 15
click at [208, 72] on div "18/09/2025 02:37:18 hace 2 días" at bounding box center [210, 78] width 24 height 15
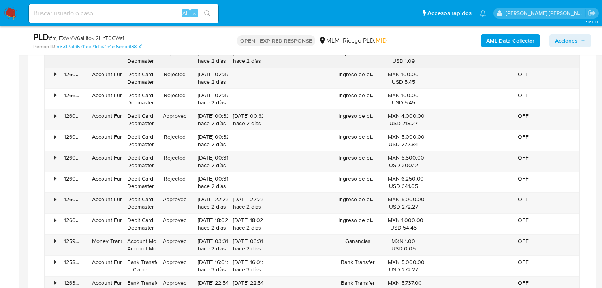
drag, startPoint x: 209, startPoint y: 60, endPoint x: 227, endPoint y: 63, distance: 18.3
click at [227, 63] on div "• 126060673705 Account Fund Debit Card Debmaster Approved 18/09/2025 02:37:43 h…" at bounding box center [312, 57] width 534 height 21
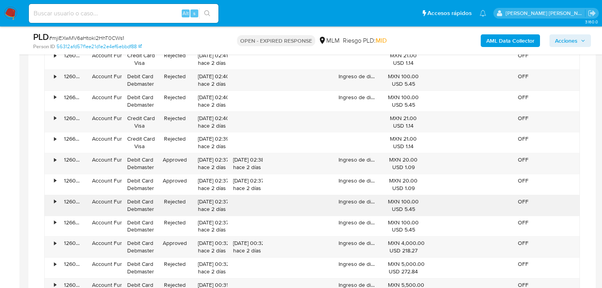
scroll to position [1433, 0]
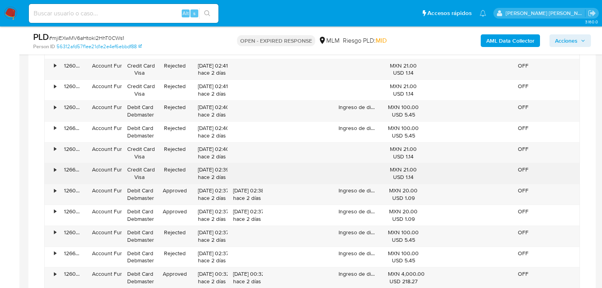
drag, startPoint x: 207, startPoint y: 188, endPoint x: 204, endPoint y: 176, distance: 12.2
click at [208, 189] on div "18/09/2025 02:37:58 hace 2 días" at bounding box center [210, 194] width 24 height 15
drag, startPoint x: 202, startPoint y: 169, endPoint x: 204, endPoint y: 164, distance: 5.0
click at [203, 169] on div "18/09/2025 02:39:02 hace 2 días" at bounding box center [210, 173] width 24 height 15
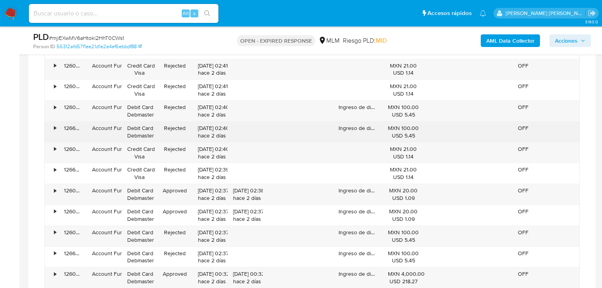
click at [214, 132] on div "18/09/2025 02:40:23 hace 2 días" at bounding box center [210, 131] width 24 height 15
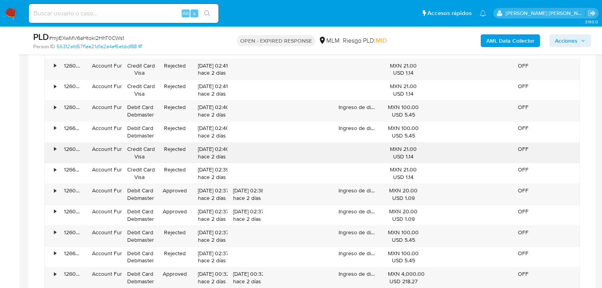
click at [209, 145] on div "18/09/2025 02:40:01 hace 2 días" at bounding box center [210, 152] width 24 height 15
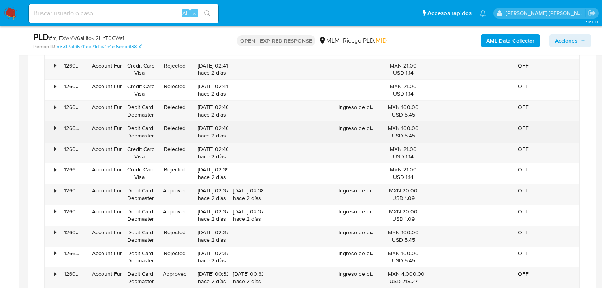
click at [213, 126] on div "18/09/2025 02:40:23 hace 2 días" at bounding box center [210, 131] width 24 height 15
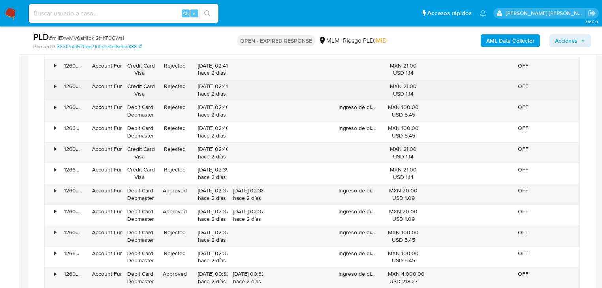
drag, startPoint x: 216, startPoint y: 105, endPoint x: 208, endPoint y: 82, distance: 24.6
click at [216, 105] on div "18/09/2025 02:40:40 hace 2 días" at bounding box center [210, 110] width 24 height 15
click at [207, 83] on div "18/09/2025 02:41:34 hace 2 días" at bounding box center [210, 90] width 24 height 15
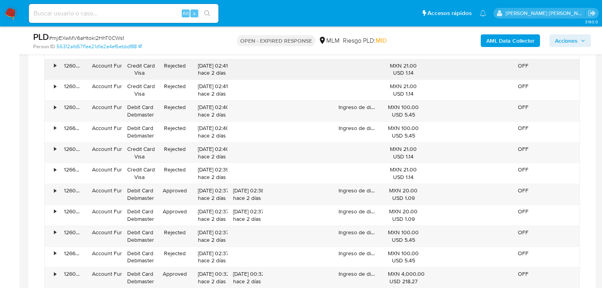
drag, startPoint x: 207, startPoint y: 68, endPoint x: 218, endPoint y: 72, distance: 11.7
click at [218, 72] on div "18/09/2025 02:41:53 hace 2 días" at bounding box center [210, 69] width 24 height 15
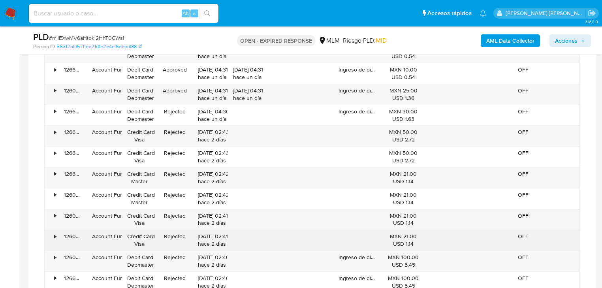
scroll to position [1243, 0]
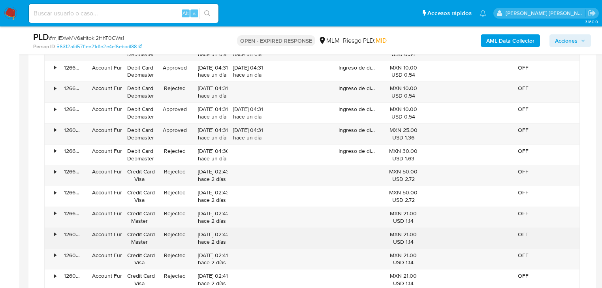
click at [206, 232] on div "18/09/2025 02:42:21 hace 2 días" at bounding box center [210, 238] width 24 height 15
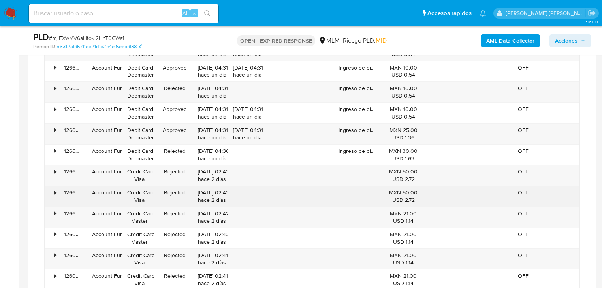
click at [206, 202] on div "18/09/2025 02:43:29 hace 2 días" at bounding box center [209, 196] width 35 height 21
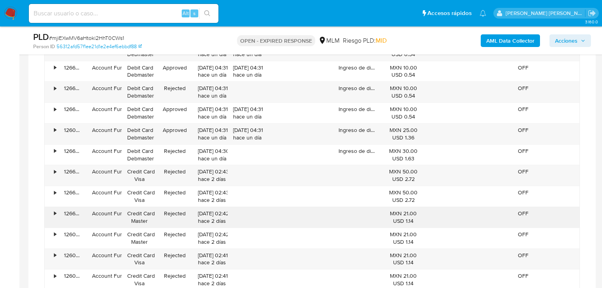
click at [202, 213] on div "18/09/2025 02:42:45 hace 2 días" at bounding box center [210, 217] width 24 height 15
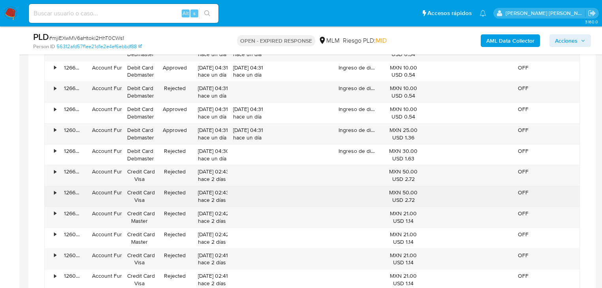
click at [206, 191] on div "18/09/2025 02:43:29 hace 2 días" at bounding box center [210, 196] width 24 height 15
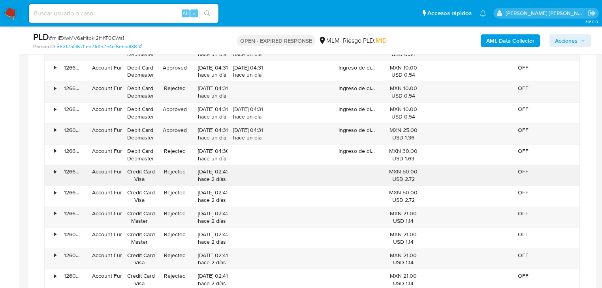
click at [211, 173] on div "18/09/2025 02:43:45 hace 2 días" at bounding box center [210, 175] width 24 height 15
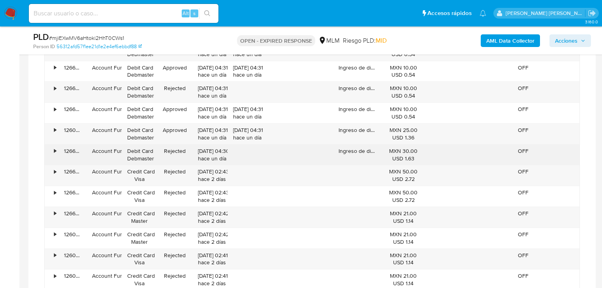
click at [210, 154] on div "18/09/2025 04:30:54 hace un día" at bounding box center [210, 154] width 24 height 15
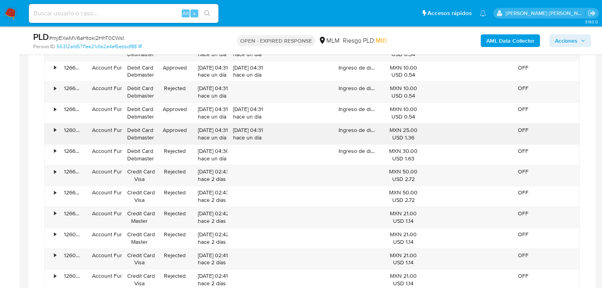
click at [210, 130] on div "18/09/2025 04:31:16 hace un día" at bounding box center [210, 133] width 24 height 15
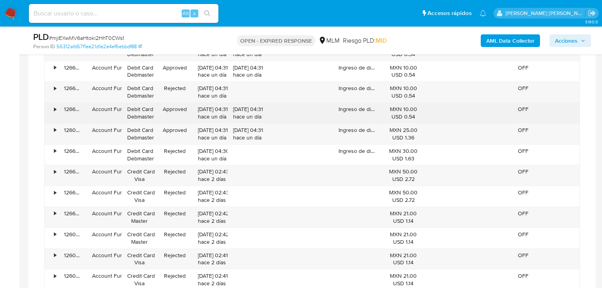
click at [208, 111] on div "18/09/2025 04:31:33 hace un día" at bounding box center [210, 112] width 24 height 15
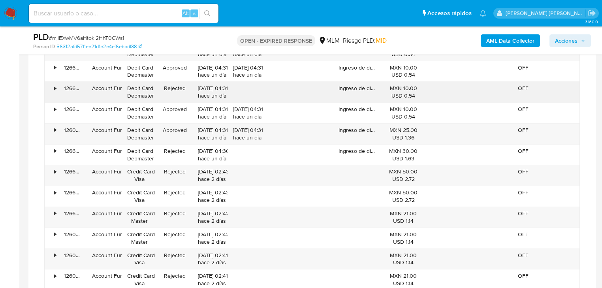
click at [203, 95] on div "18/09/2025 04:31:50 hace un día" at bounding box center [210, 91] width 24 height 15
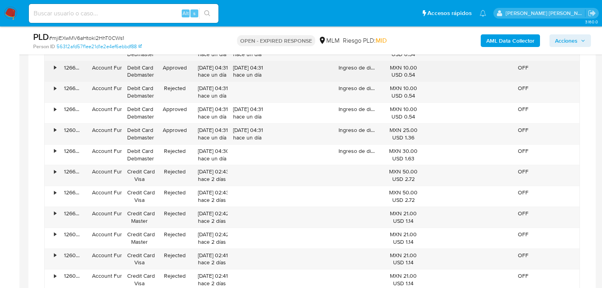
drag, startPoint x: 199, startPoint y: 73, endPoint x: 221, endPoint y: 76, distance: 22.3
click at [221, 76] on div "18/09/2025 04:31:57 hace un día" at bounding box center [210, 71] width 24 height 15
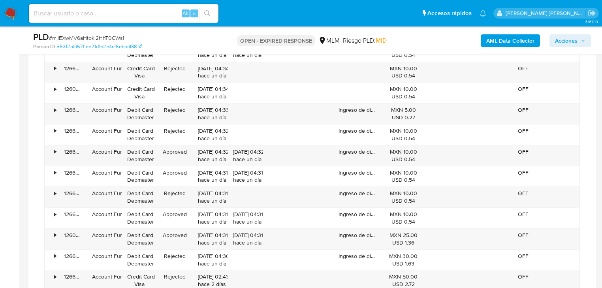
scroll to position [1117, 0]
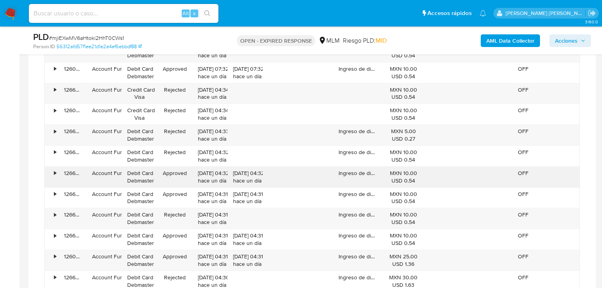
drag, startPoint x: 204, startPoint y: 177, endPoint x: 206, endPoint y: 169, distance: 7.8
click at [205, 177] on div "18/09/2025 04:32:29 hace un día" at bounding box center [210, 176] width 24 height 15
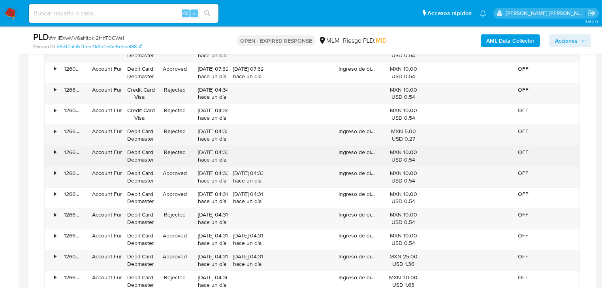
click at [214, 152] on div "18/09/2025 04:32:59 hace un día" at bounding box center [210, 155] width 24 height 15
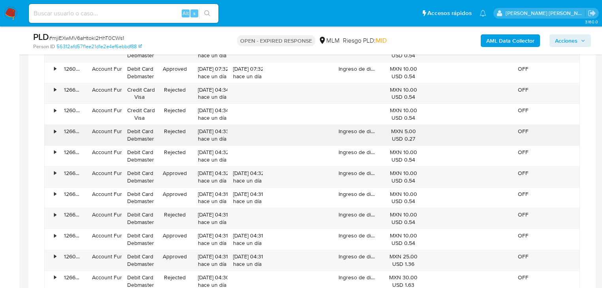
click at [213, 133] on div "18/09/2025 04:33:19 hace un día" at bounding box center [210, 135] width 24 height 15
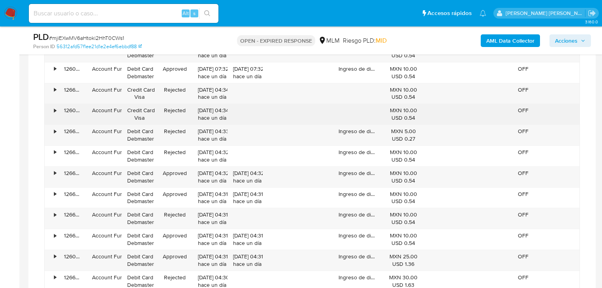
click at [207, 112] on div "18/09/2025 04:34:07 hace un día" at bounding box center [210, 114] width 24 height 15
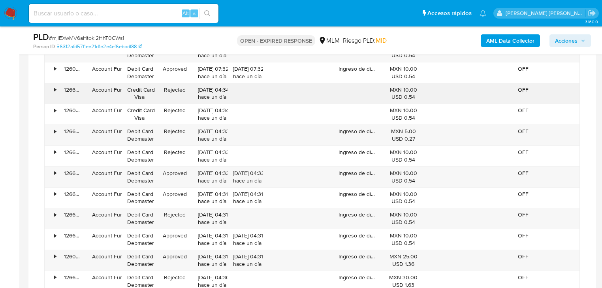
click at [207, 94] on div "18/09/2025 04:34:19 hace un día" at bounding box center [210, 93] width 24 height 15
drag, startPoint x: 205, startPoint y: 74, endPoint x: 216, endPoint y: 87, distance: 17.3
click at [222, 79] on div "18/09/2025 07:32:21 hace un día" at bounding box center [209, 72] width 35 height 21
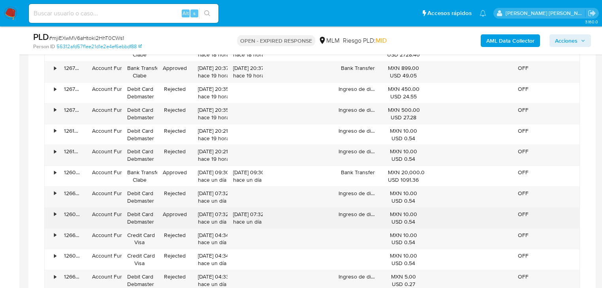
scroll to position [959, 0]
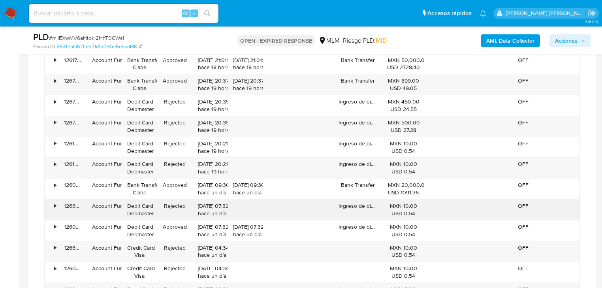
click at [203, 205] on div "18/09/2025 07:32:40 hace un día" at bounding box center [210, 209] width 24 height 15
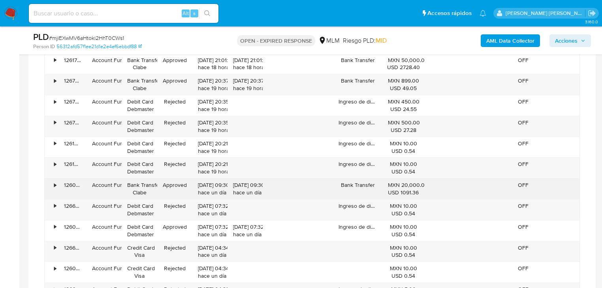
click at [207, 187] on div "18/09/2025 09:30:38 hace un día" at bounding box center [210, 188] width 24 height 15
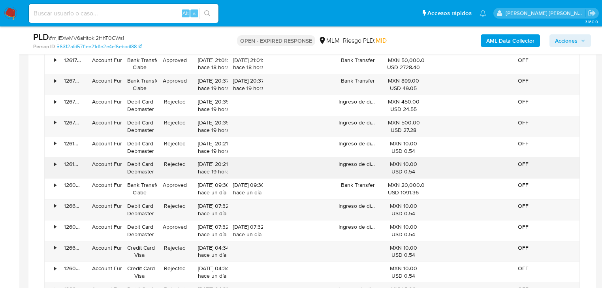
click at [213, 158] on div "18/09/2025 20:21:28 hace 19 horas" at bounding box center [209, 168] width 35 height 21
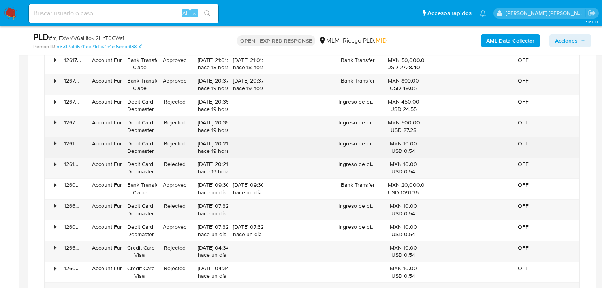
click at [213, 147] on div "18/09/2025 20:21:47 hace 19 horas" at bounding box center [210, 147] width 24 height 15
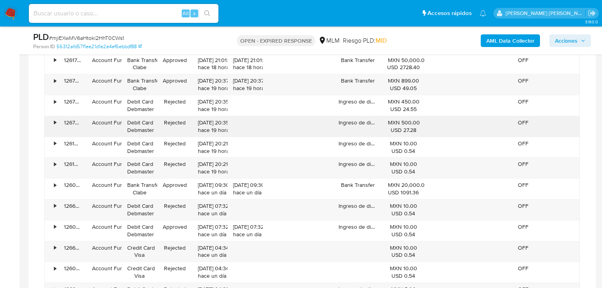
click at [214, 131] on div "18/09/2025 20:35:03 hace 19 horas" at bounding box center [210, 126] width 24 height 15
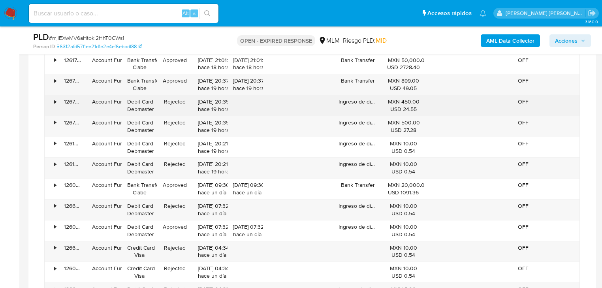
drag, startPoint x: 212, startPoint y: 105, endPoint x: 212, endPoint y: 96, distance: 9.9
click at [212, 106] on div "18/09/2025 20:35:51 hace 19 horas" at bounding box center [210, 105] width 24 height 15
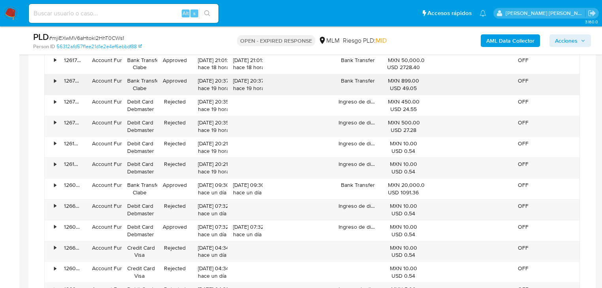
drag, startPoint x: 210, startPoint y: 86, endPoint x: 208, endPoint y: 78, distance: 8.2
click at [209, 85] on div "18/09/2025 20:37:06 hace 19 horas" at bounding box center [210, 84] width 24 height 15
drag, startPoint x: 207, startPoint y: 63, endPoint x: 210, endPoint y: 73, distance: 10.1
click at [208, 64] on div "18/09/2025 21:01:08 hace 18 horas" at bounding box center [210, 63] width 24 height 15
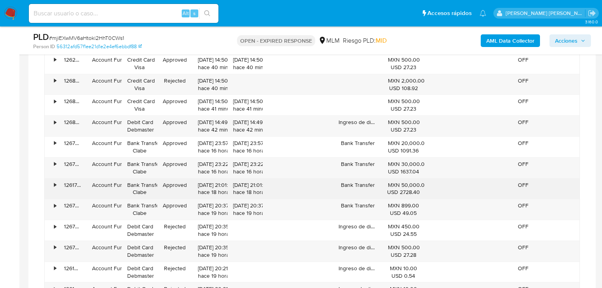
scroll to position [833, 0]
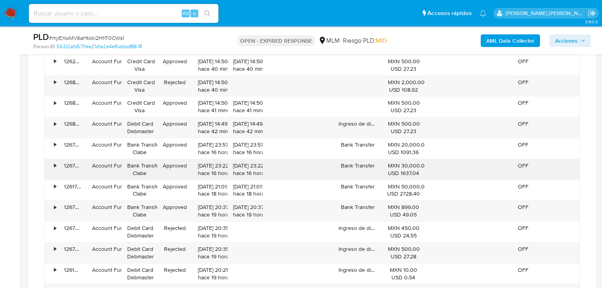
drag, startPoint x: 204, startPoint y: 189, endPoint x: 202, endPoint y: 159, distance: 30.5
click at [204, 189] on div "18/09/2025 21:01:08 hace 18 horas" at bounding box center [210, 190] width 24 height 15
click at [202, 159] on div "18/09/2025 23:22:28 hace 16 horas" at bounding box center [209, 169] width 35 height 21
drag, startPoint x: 204, startPoint y: 148, endPoint x: 210, endPoint y: 122, distance: 27.1
click at [205, 146] on div "18/09/2025 23:57:44 hace 16 horas" at bounding box center [210, 148] width 24 height 15
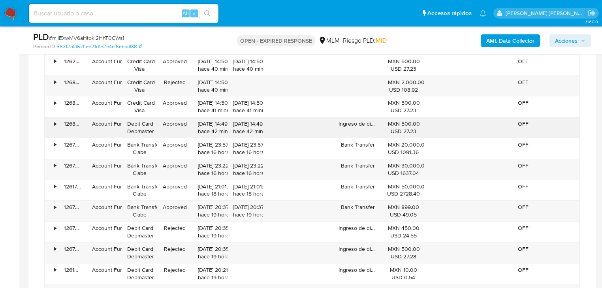
click at [210, 122] on div "19/09/2025 14:49:16 hace 42 minutos" at bounding box center [210, 127] width 24 height 15
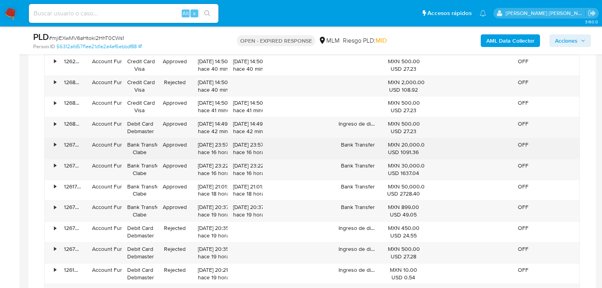
drag, startPoint x: 192, startPoint y: 144, endPoint x: 217, endPoint y: 150, distance: 26.0
click at [217, 150] on div "18/09/2025 23:57:44 hace 16 horas" at bounding box center [209, 148] width 35 height 21
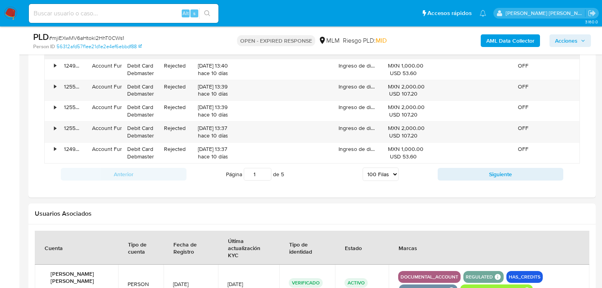
scroll to position [2538, 0]
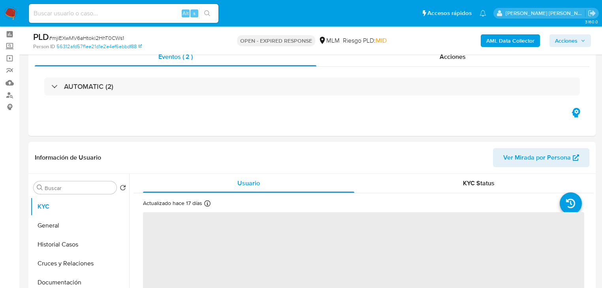
select select "10"
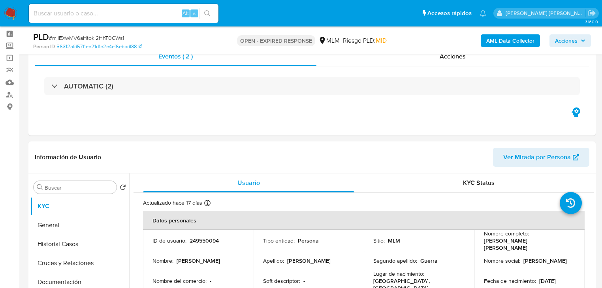
click at [8, 11] on img at bounding box center [10, 13] width 13 height 13
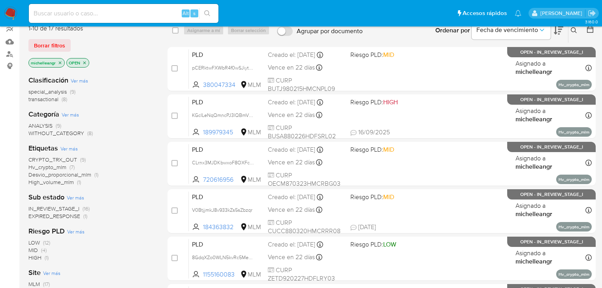
scroll to position [126, 0]
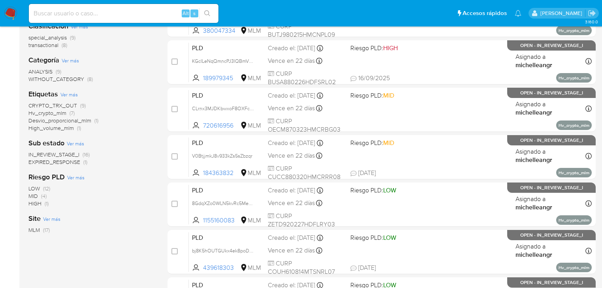
click at [79, 163] on span "EXPIRED_RESPONSE" at bounding box center [54, 162] width 52 height 8
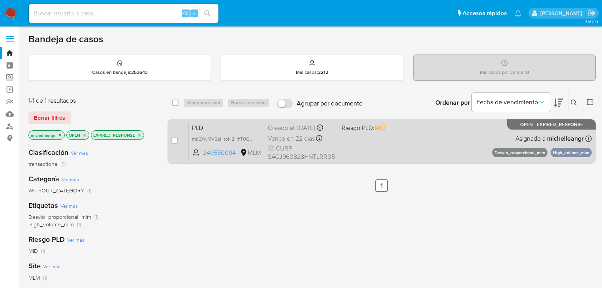
click at [201, 130] on span "PLD" at bounding box center [226, 127] width 69 height 10
click at [171, 135] on div "case-item-checkbox No es posible asignar el caso PLD mjiEXwMV6aHtoki2HhT0CWs1 2…" at bounding box center [381, 141] width 428 height 44
click at [174, 140] on input "checkbox" at bounding box center [174, 140] width 6 height 6
checkbox input "true"
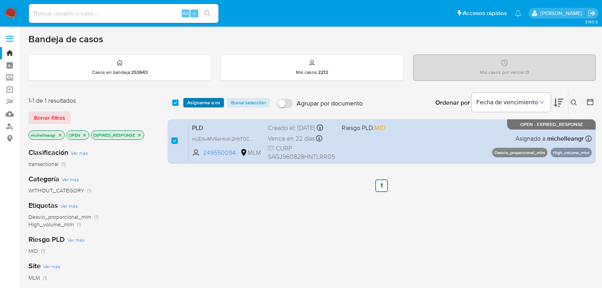
click at [215, 100] on span "Asignarme a mí" at bounding box center [203, 103] width 33 height 8
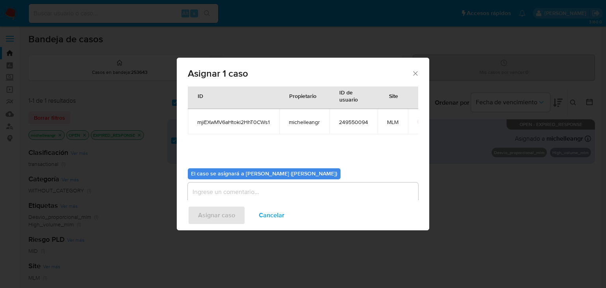
scroll to position [41, 0]
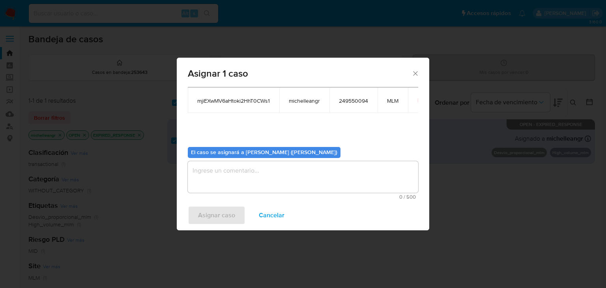
click at [294, 182] on textarea "assign-modal" at bounding box center [303, 177] width 231 height 32
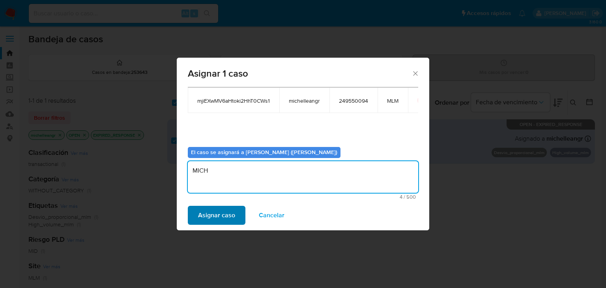
type textarea "MICH"
click at [235, 216] on button "Asignar caso" at bounding box center [217, 215] width 58 height 19
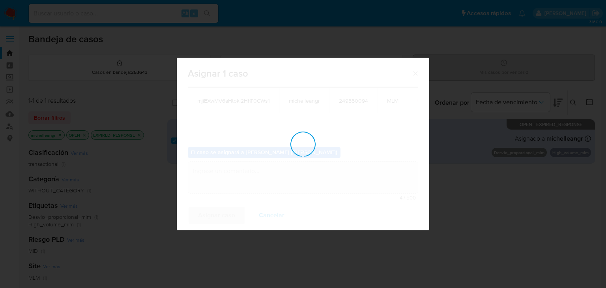
checkbox input "false"
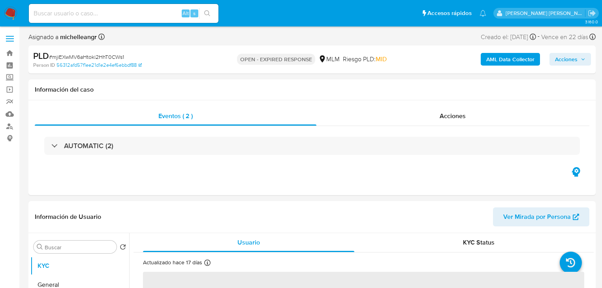
select select "10"
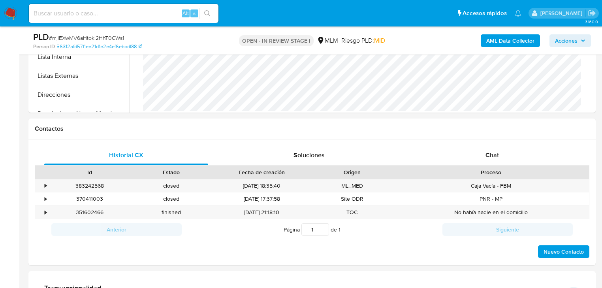
scroll to position [442, 0]
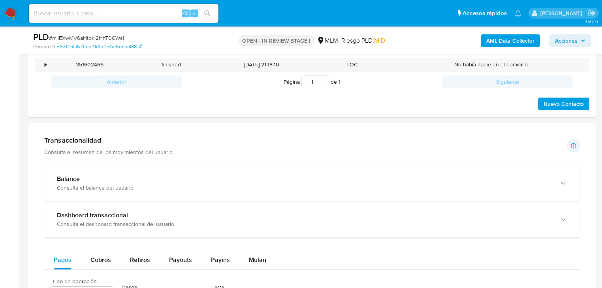
drag, startPoint x: 128, startPoint y: 160, endPoint x: 127, endPoint y: 180, distance: 20.1
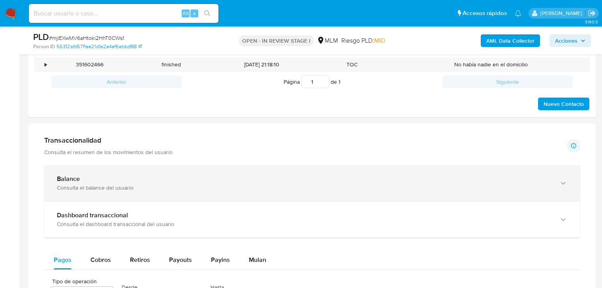
drag, startPoint x: 127, startPoint y: 180, endPoint x: 312, endPoint y: 189, distance: 185.4
click at [132, 178] on div "Balance" at bounding box center [304, 179] width 494 height 8
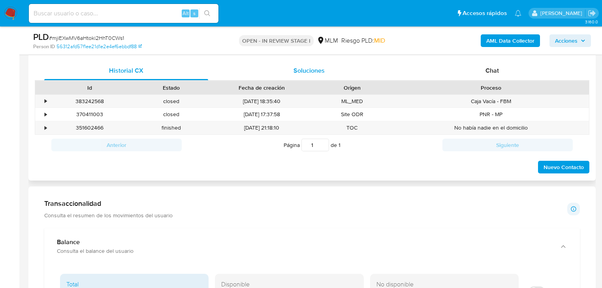
scroll to position [253, 0]
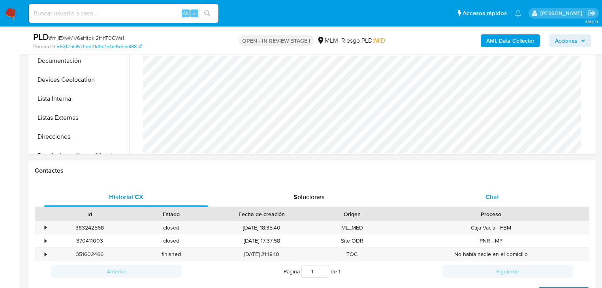
click at [501, 193] on div "Chat" at bounding box center [492, 197] width 164 height 19
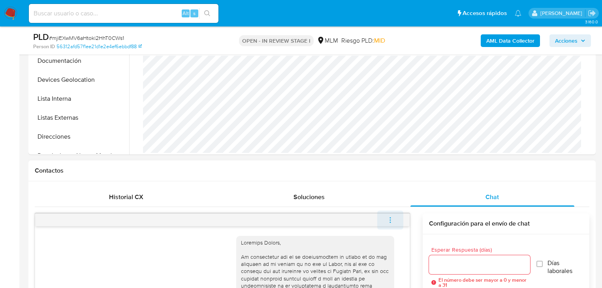
scroll to position [102, 0]
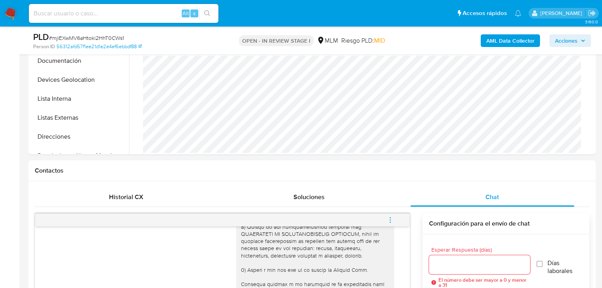
click at [393, 219] on button "menu-action" at bounding box center [390, 219] width 26 height 19
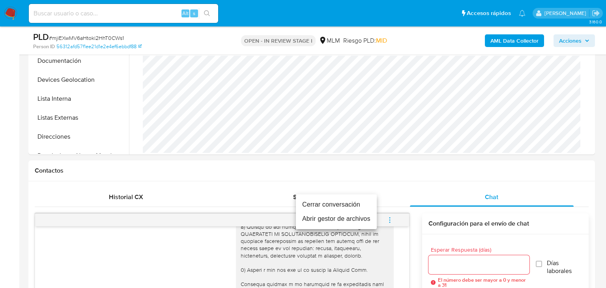
click at [361, 204] on li "Cerrar conversación" at bounding box center [336, 204] width 81 height 14
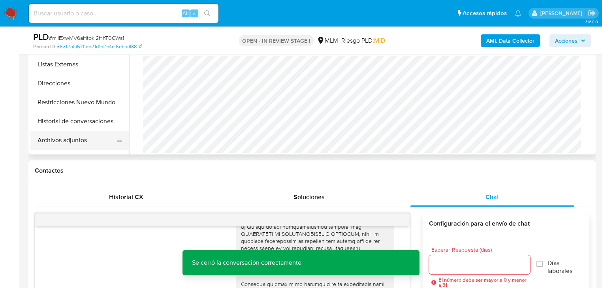
scroll to position [95, 0]
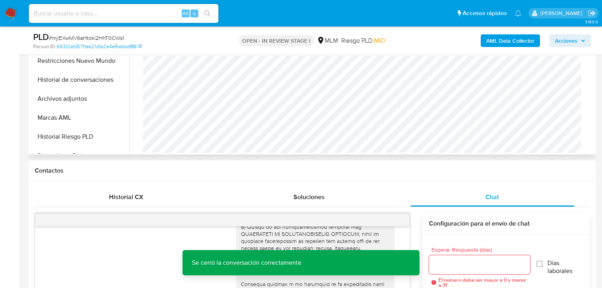
drag, startPoint x: 81, startPoint y: 102, endPoint x: 420, endPoint y: 123, distance: 340.5
click at [81, 102] on button "Archivos adjuntos" at bounding box center [79, 98] width 99 height 19
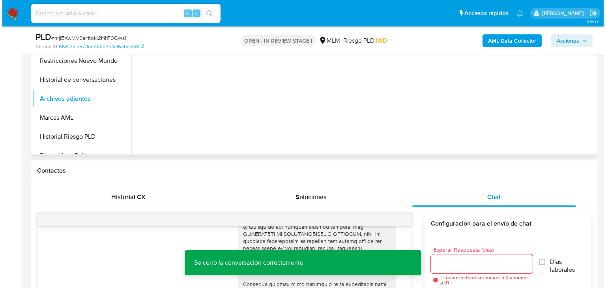
scroll to position [158, 0]
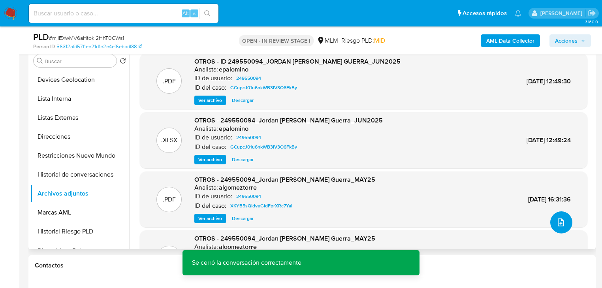
click at [559, 218] on icon "upload-file" at bounding box center [560, 222] width 9 height 9
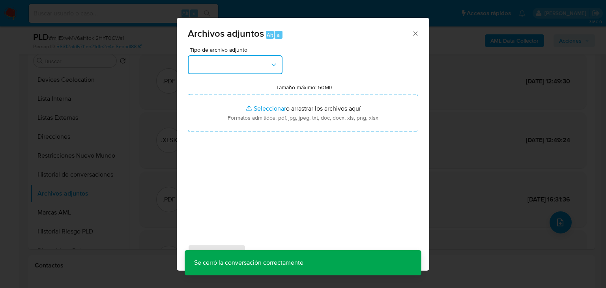
click at [224, 66] on button "button" at bounding box center [235, 64] width 95 height 19
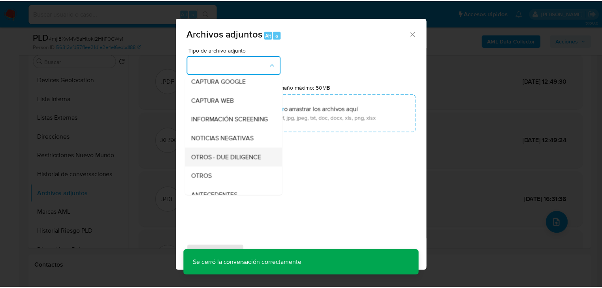
scroll to position [54, 0]
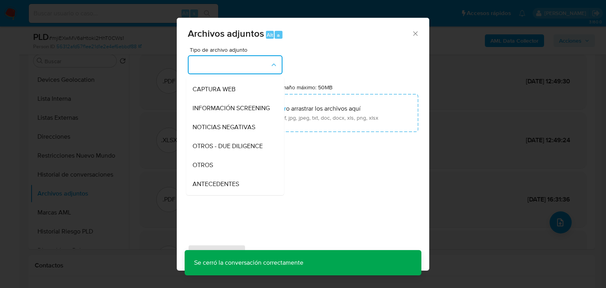
click at [225, 171] on div "OTROS" at bounding box center [233, 165] width 81 height 19
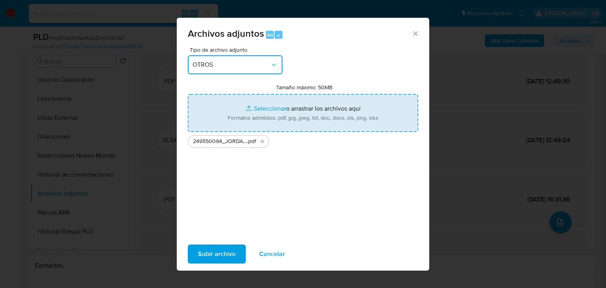
type input "C:\fakepath\249550094_JORDAN NOE SALAZAR GUERRA_AGO25.xlsx"
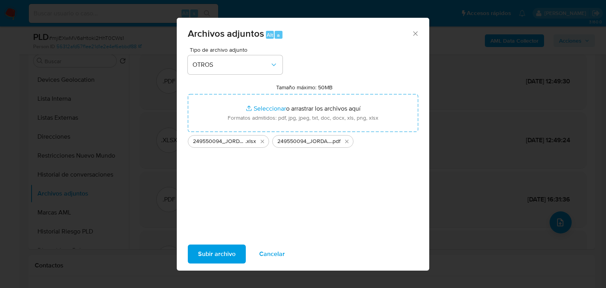
click at [217, 251] on span "Subir archivo" at bounding box center [217, 253] width 38 height 17
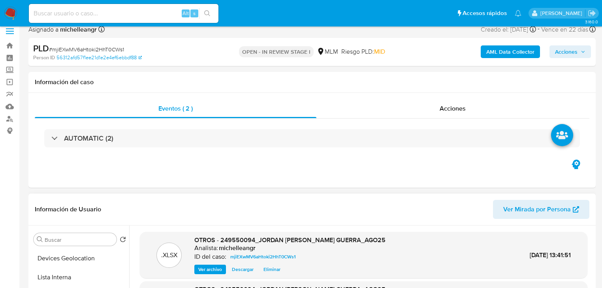
scroll to position [0, 0]
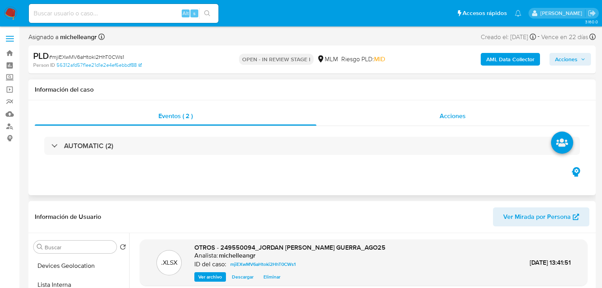
click at [444, 117] on span "Acciones" at bounding box center [452, 115] width 26 height 9
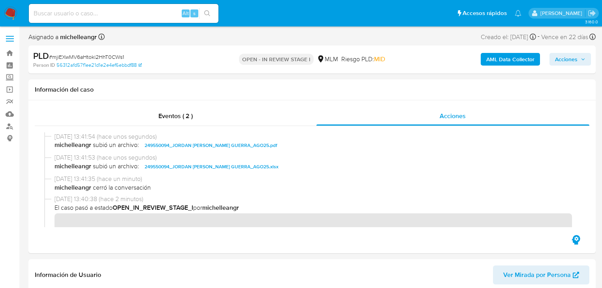
click at [574, 61] on span "Acciones" at bounding box center [566, 59] width 23 height 13
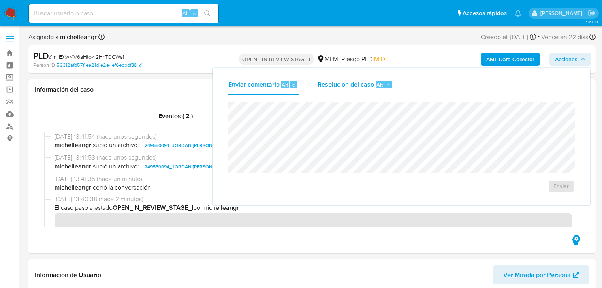
click at [354, 80] on span "Resolución del caso" at bounding box center [345, 84] width 56 height 9
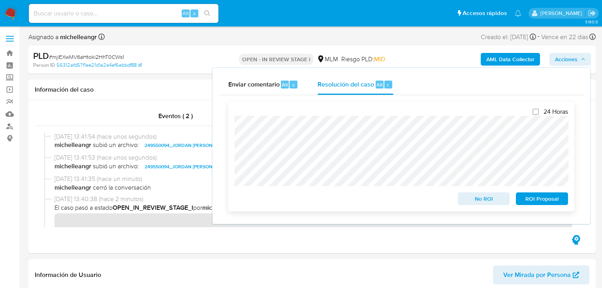
click at [538, 199] on span "ROI Proposal" at bounding box center [541, 198] width 41 height 11
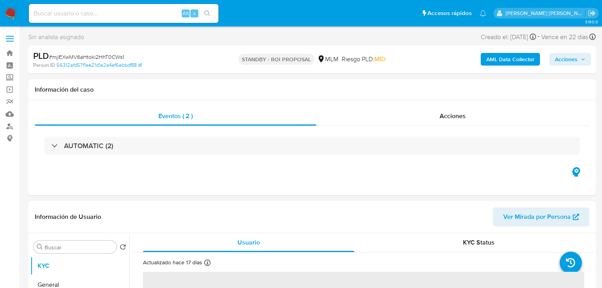
select select "10"
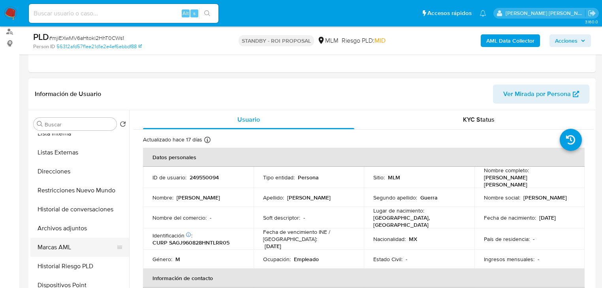
scroll to position [126, 0]
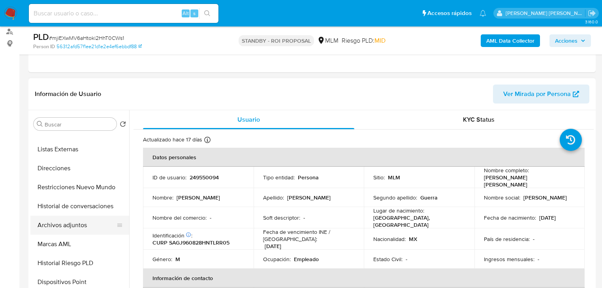
click at [83, 233] on button "Archivos adjuntos" at bounding box center [76, 225] width 92 height 19
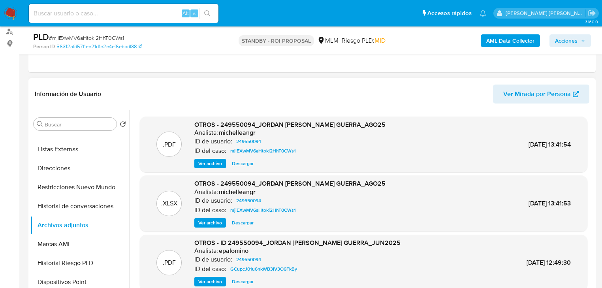
click at [207, 164] on span "Ver archivo" at bounding box center [210, 163] width 24 height 8
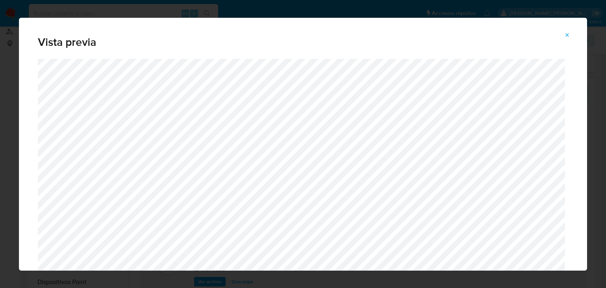
click at [566, 36] on icon "Attachment preview" at bounding box center [568, 35] width 4 height 4
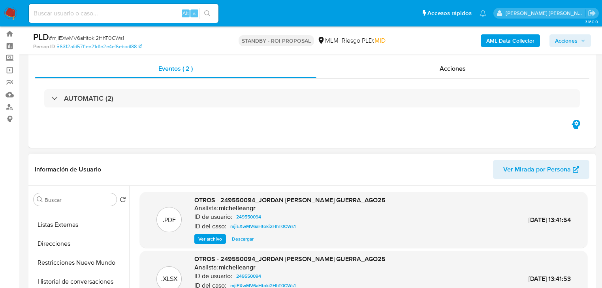
scroll to position [0, 0]
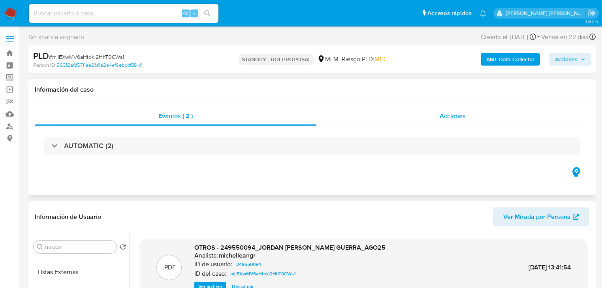
click at [464, 118] on span "Acciones" at bounding box center [452, 115] width 26 height 9
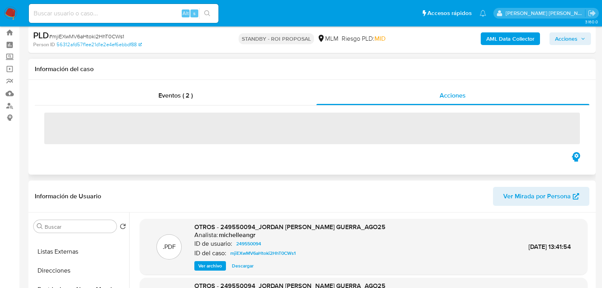
scroll to position [32, 0]
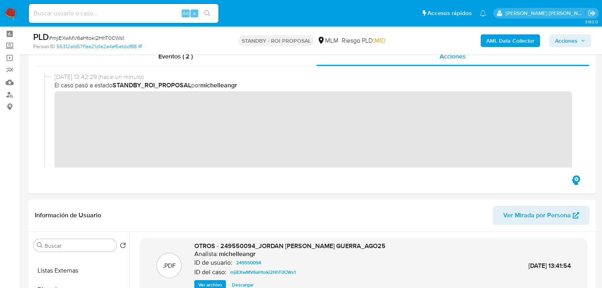
click at [13, 12] on img at bounding box center [10, 13] width 13 height 13
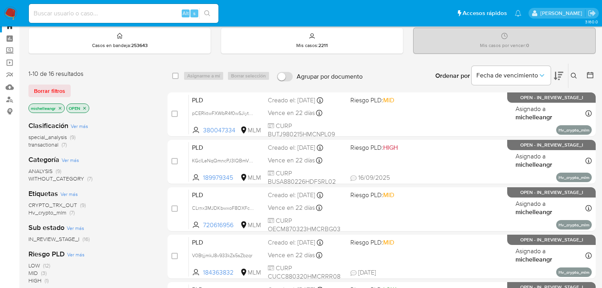
scroll to position [63, 0]
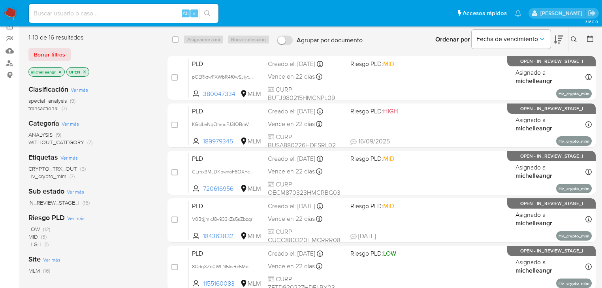
click at [61, 70] on icon "close-filter" at bounding box center [60, 71] width 5 height 5
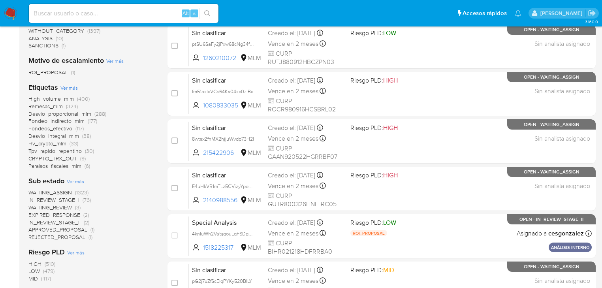
scroll to position [284, 0]
